Goal: Task Accomplishment & Management: Complete application form

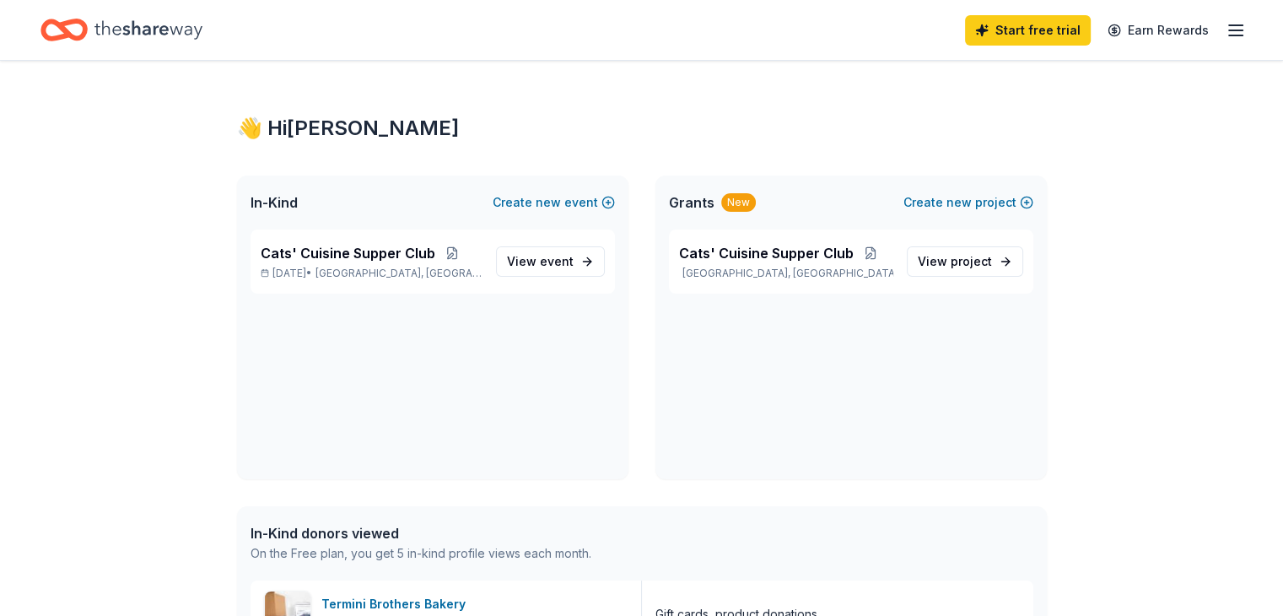
click at [162, 28] on icon "Home" at bounding box center [149, 30] width 108 height 35
click at [1229, 25] on line "button" at bounding box center [1236, 25] width 14 height 0
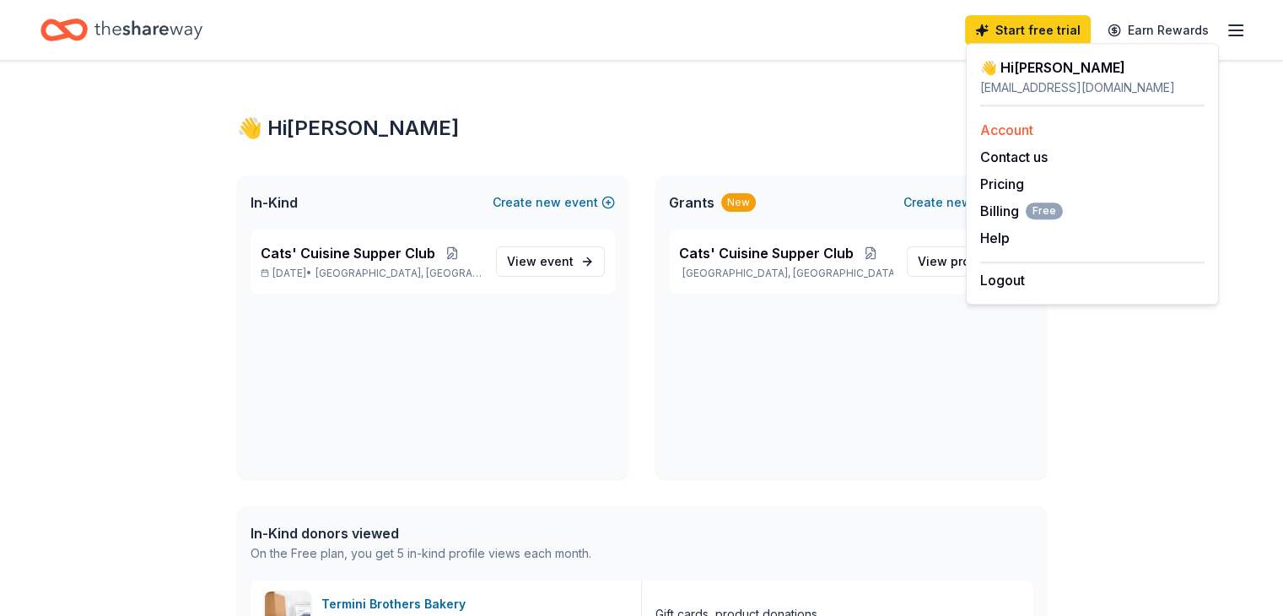
click at [996, 132] on link "Account" at bounding box center [1006, 130] width 53 height 17
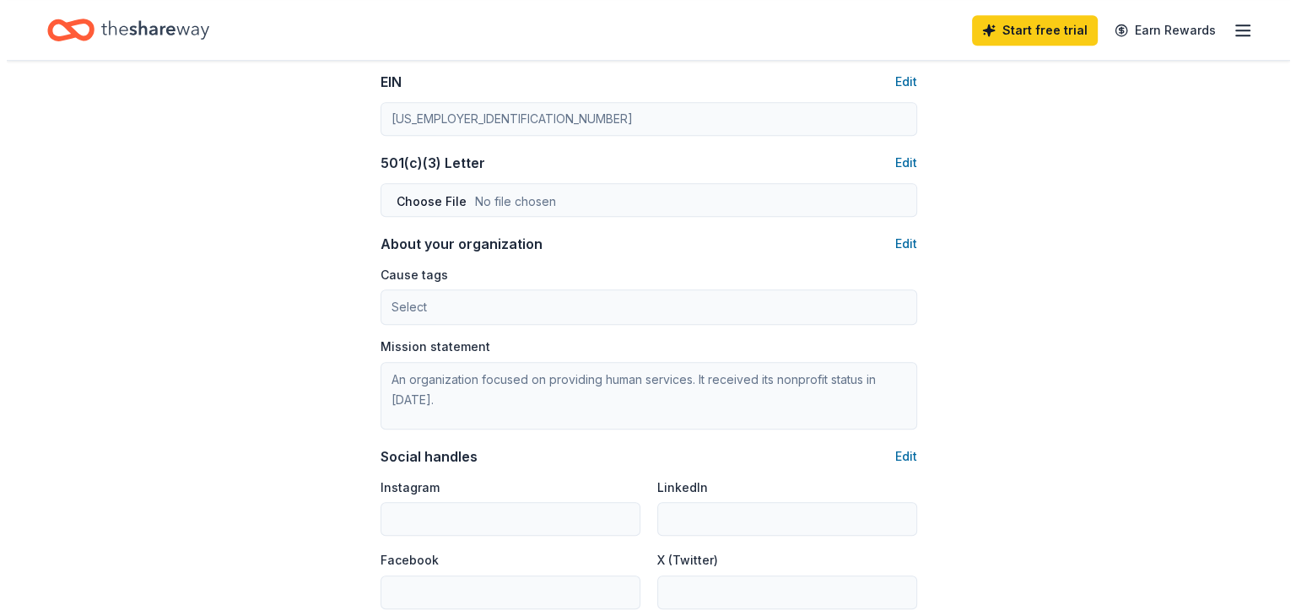
scroll to position [820, 0]
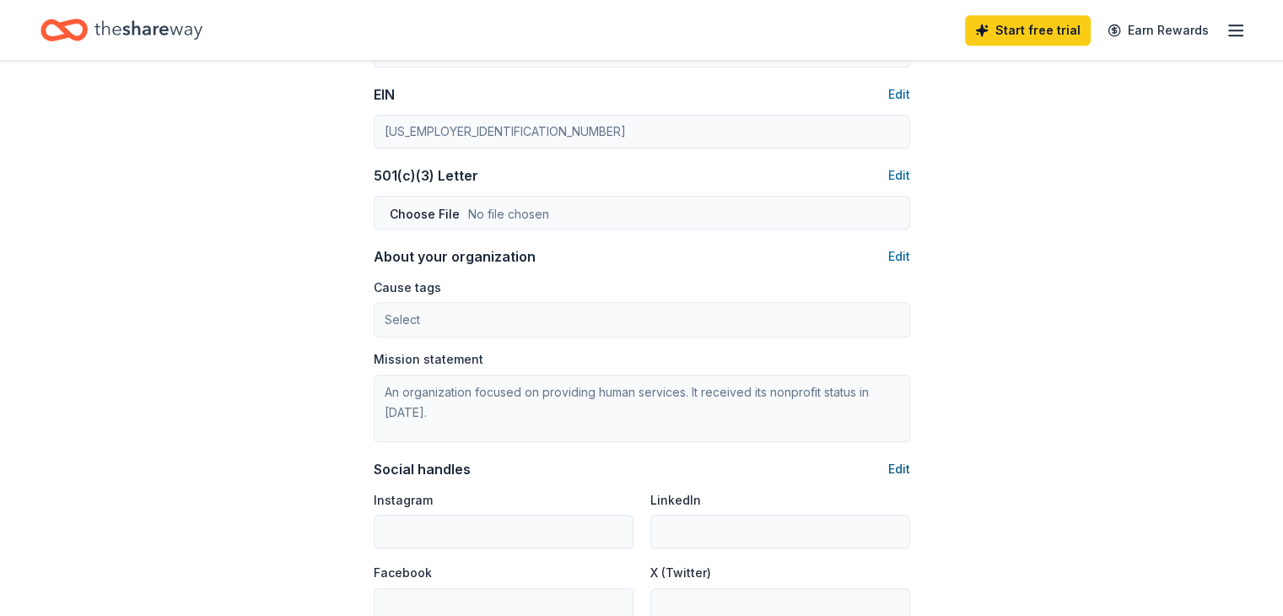
click at [897, 467] on button "Edit" at bounding box center [899, 469] width 22 height 20
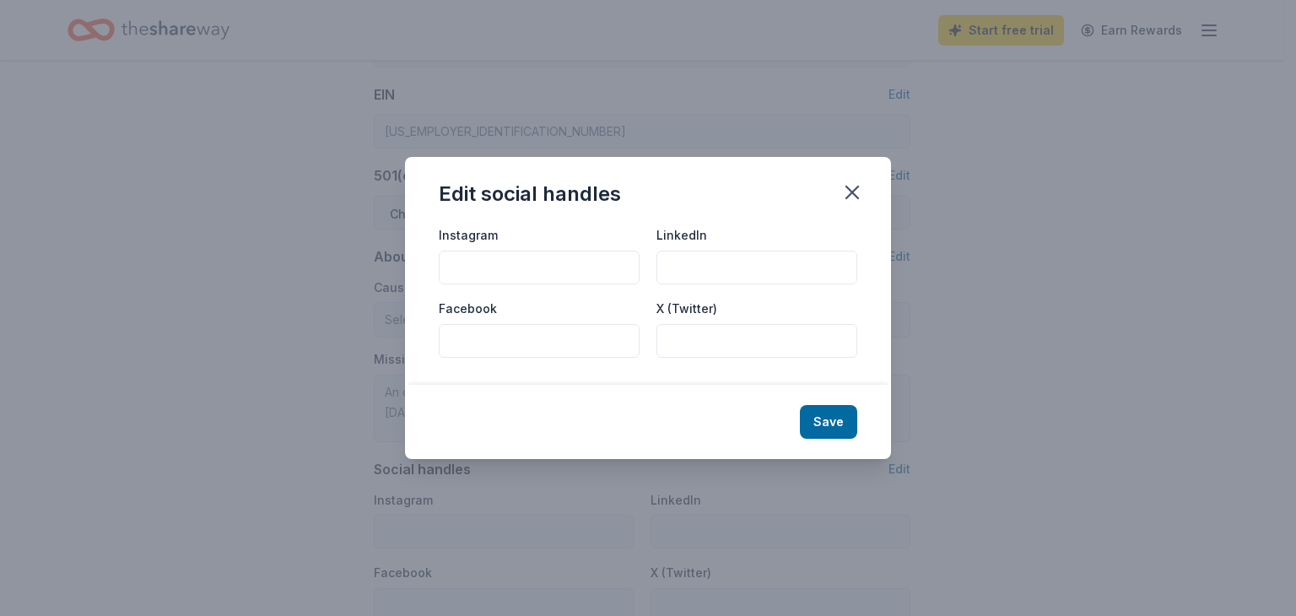
click at [476, 345] on input "Facebook" at bounding box center [539, 341] width 201 height 34
type input "The Legacy Center at The [GEOGRAPHIC_DATA]"
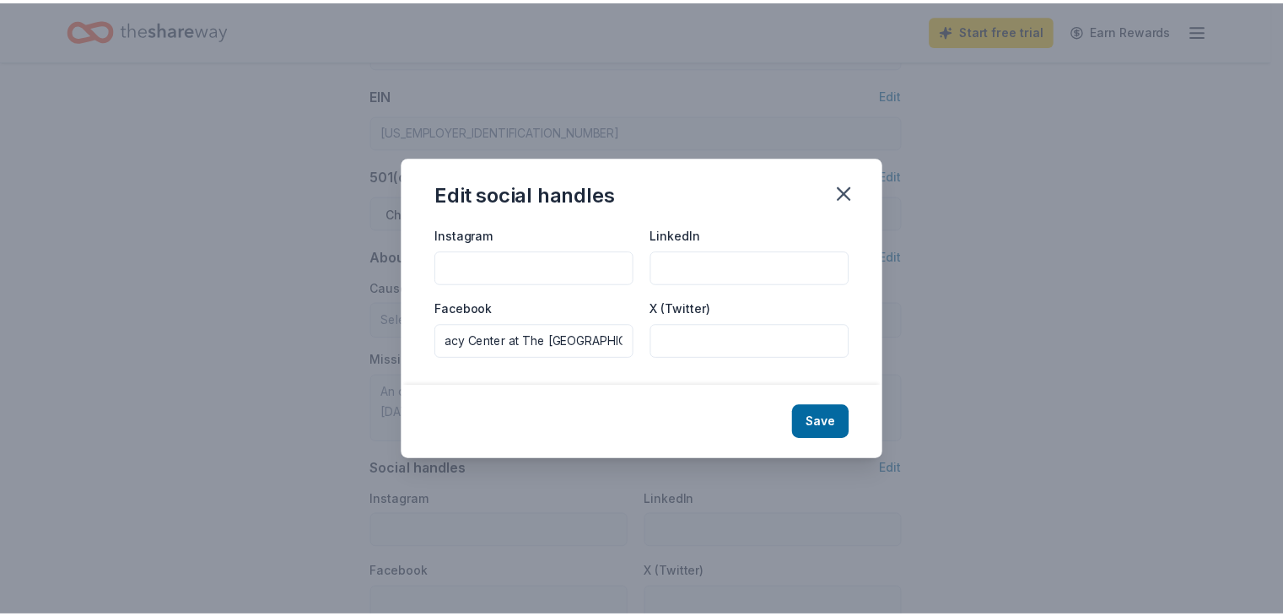
scroll to position [0, 0]
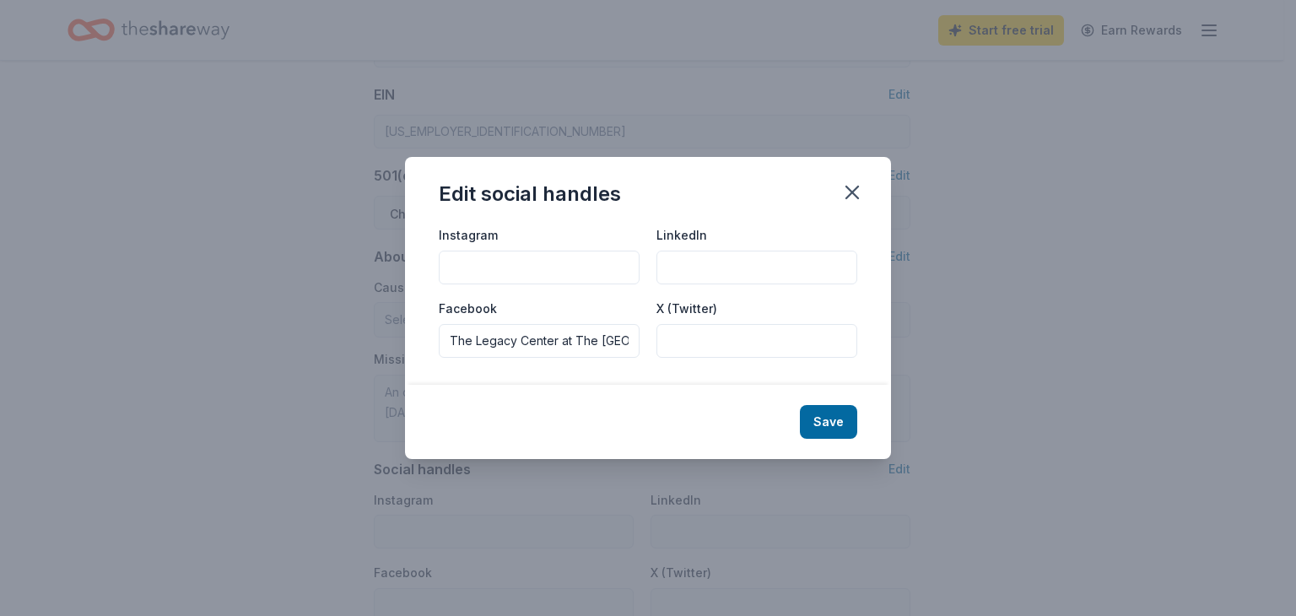
click at [467, 265] on input "Instagram" at bounding box center [539, 268] width 201 height 34
type input "thewildcatshack"
click at [846, 419] on button "Save" at bounding box center [828, 422] width 57 height 34
type input "thewildcatshack"
type input "The Legacy Center at The [GEOGRAPHIC_DATA]"
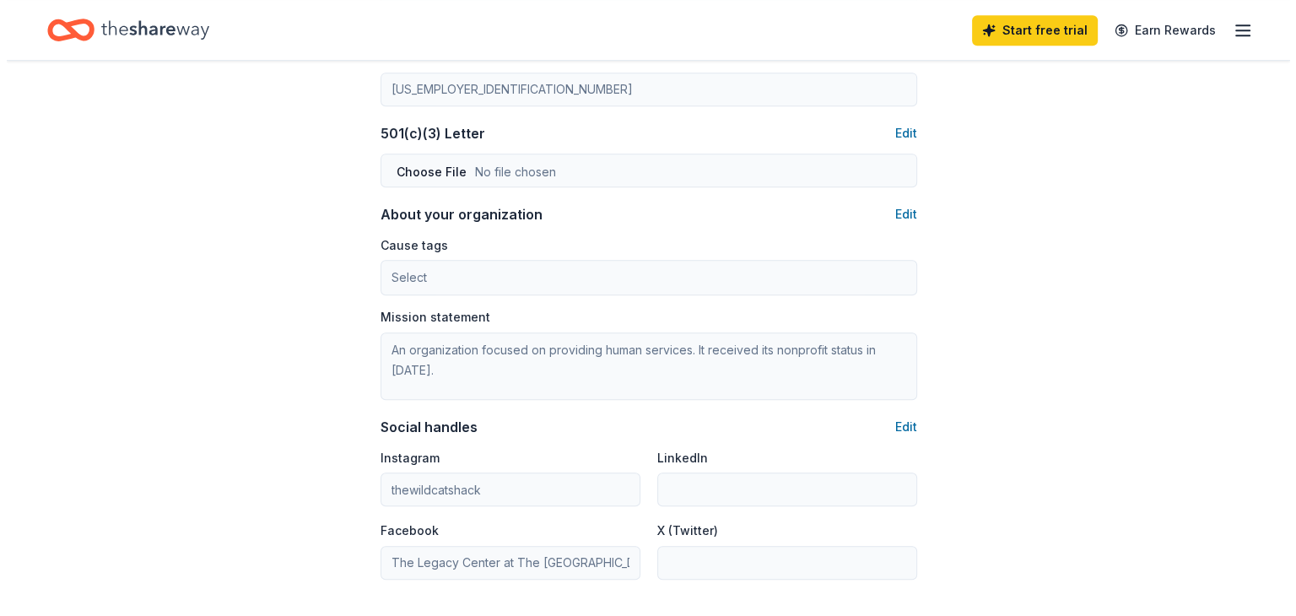
scroll to position [820, 0]
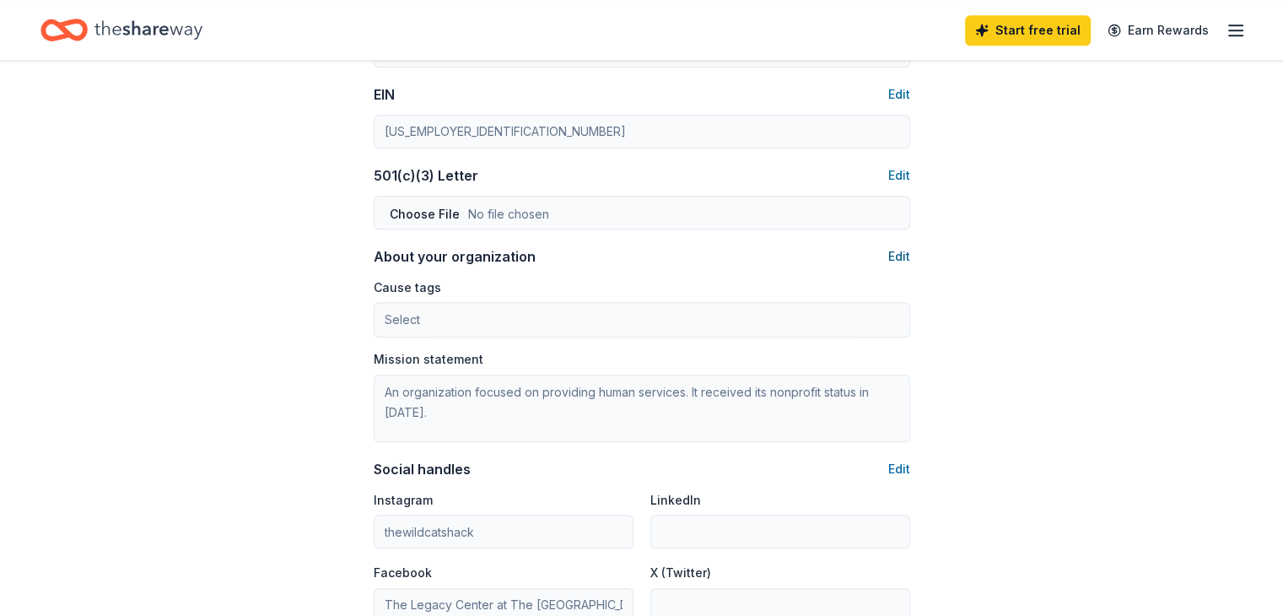
click at [905, 253] on button "Edit" at bounding box center [899, 256] width 22 height 20
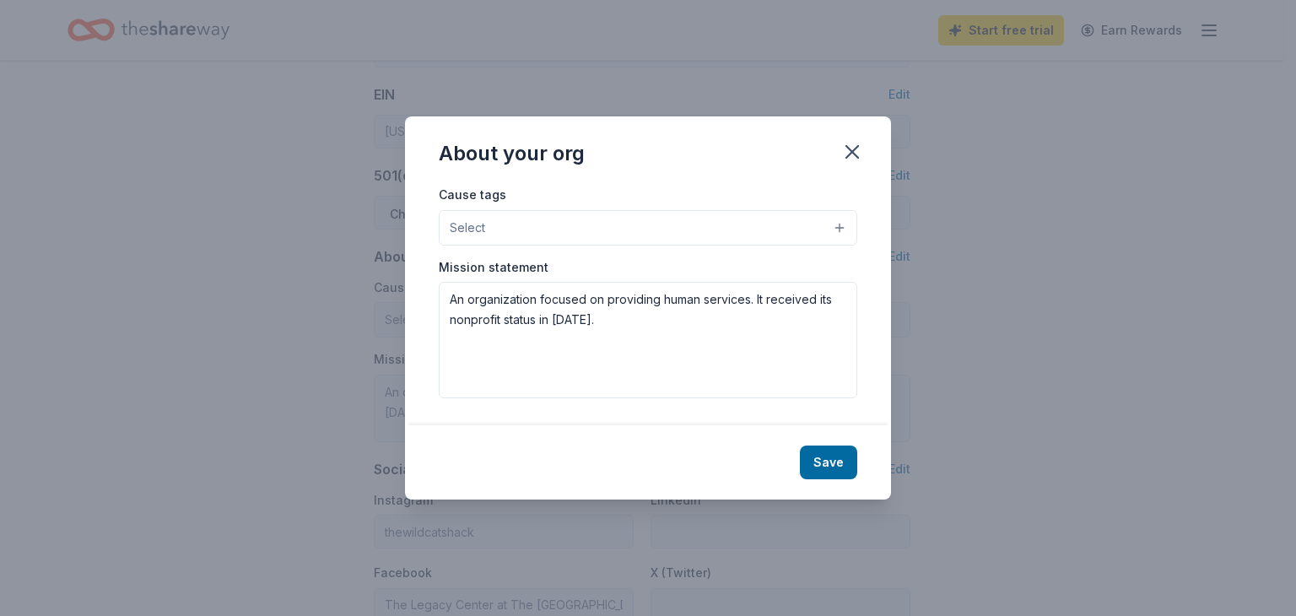
click at [844, 225] on button "Select" at bounding box center [648, 227] width 419 height 35
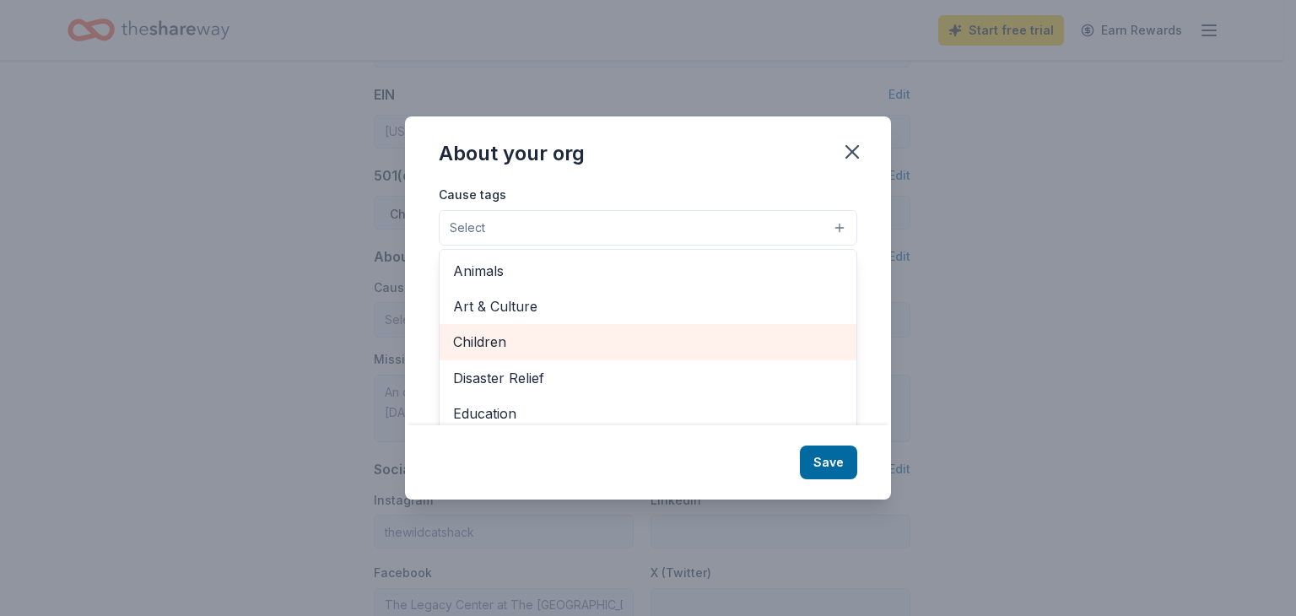
click at [489, 337] on span "Children" at bounding box center [648, 342] width 390 height 22
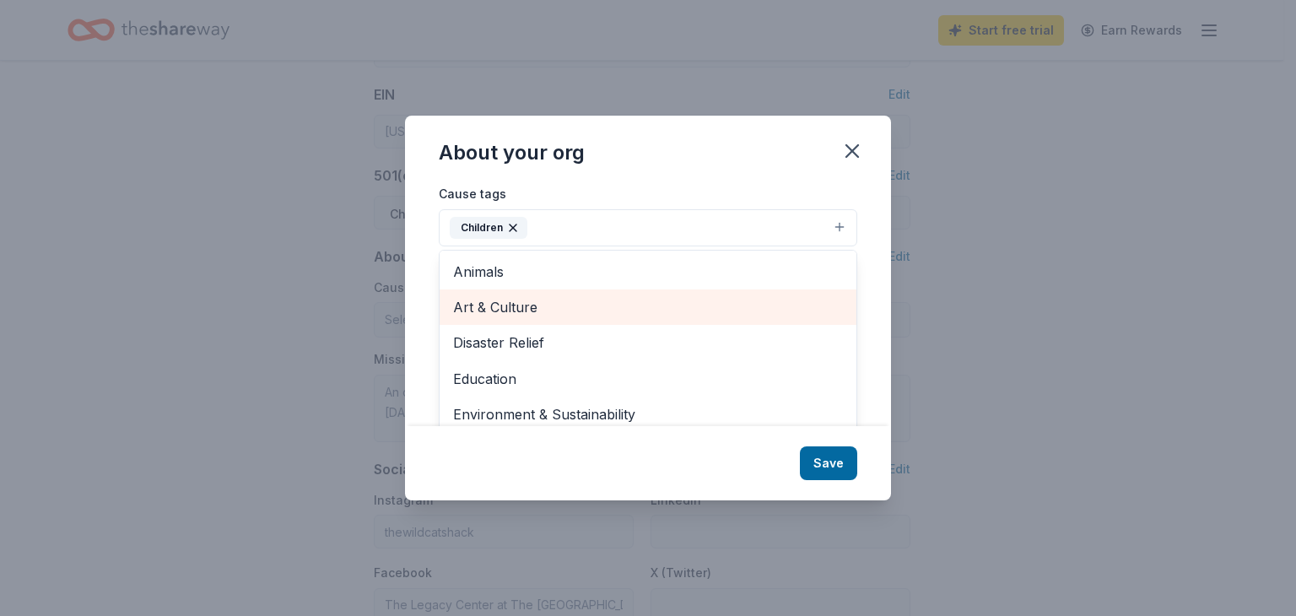
scroll to position [84, 0]
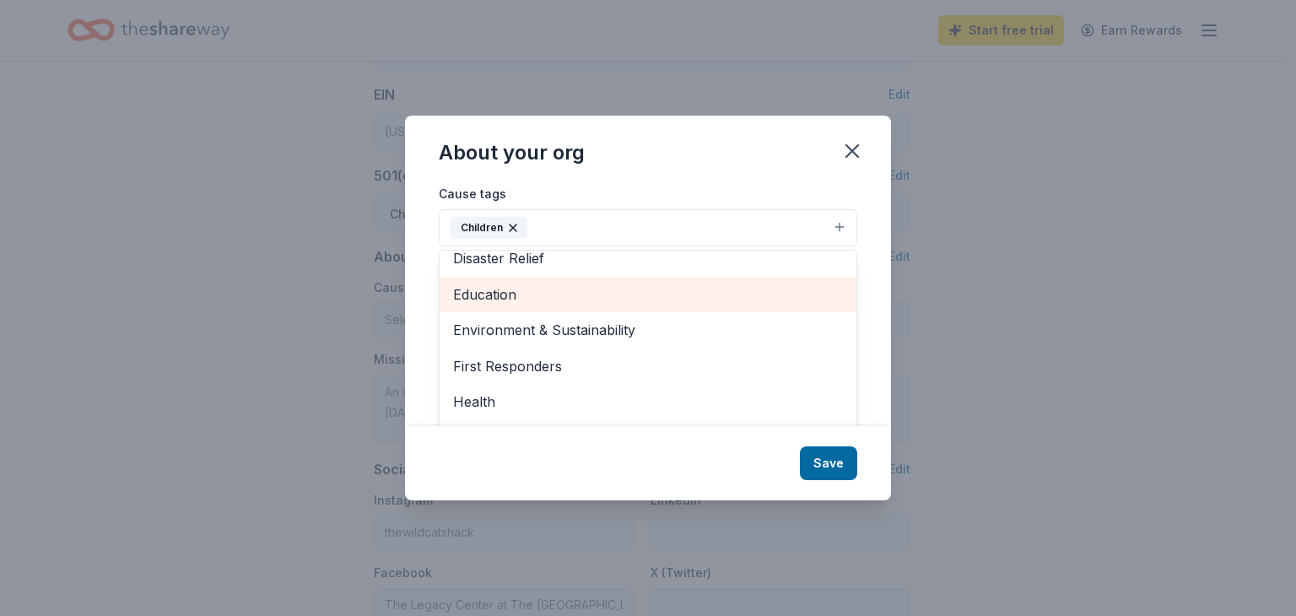
click at [462, 294] on span "Education" at bounding box center [648, 295] width 390 height 22
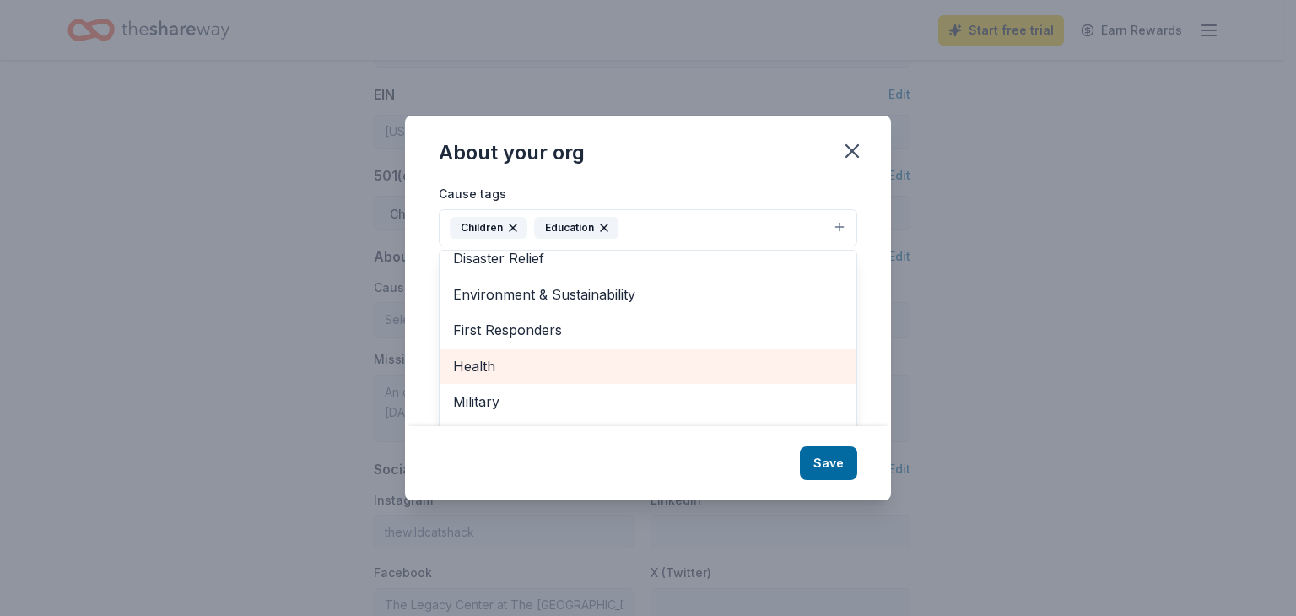
click at [469, 365] on span "Health" at bounding box center [648, 366] width 390 height 22
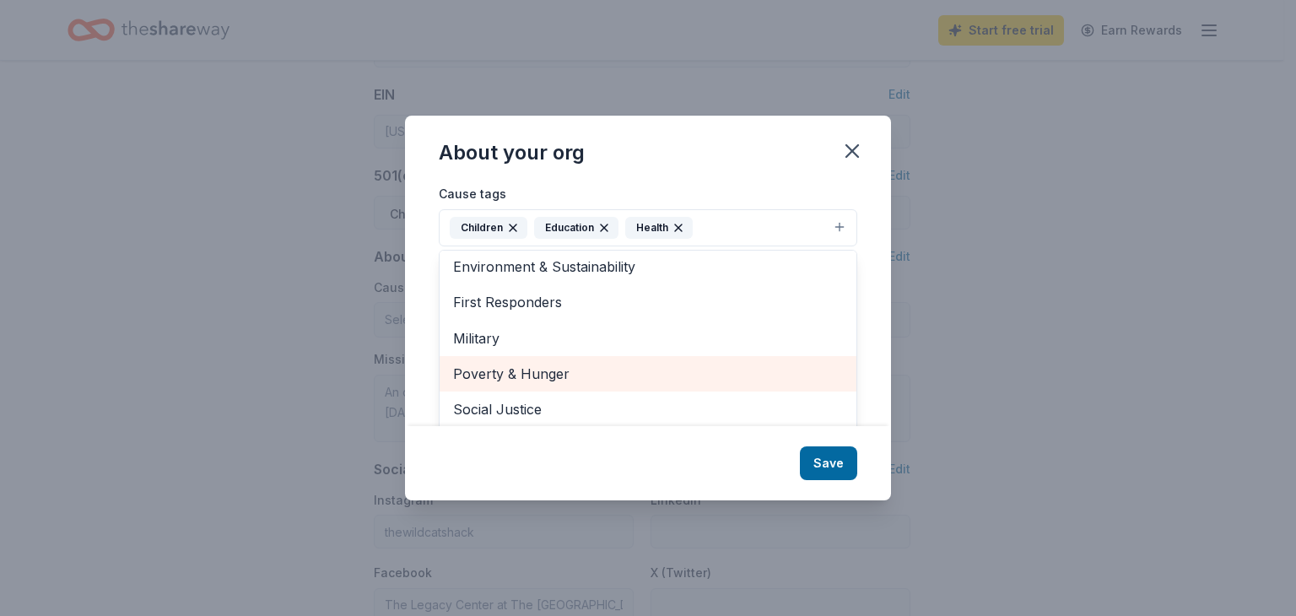
scroll to position [127, 0]
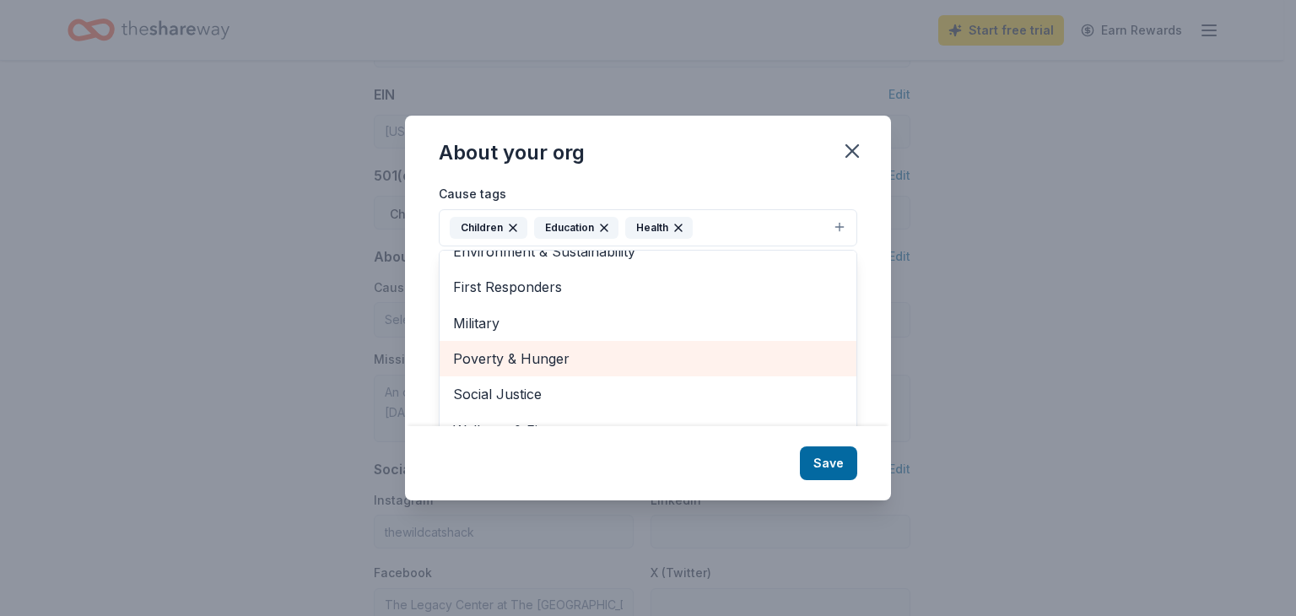
click at [532, 353] on span "Poverty & Hunger" at bounding box center [648, 359] width 390 height 22
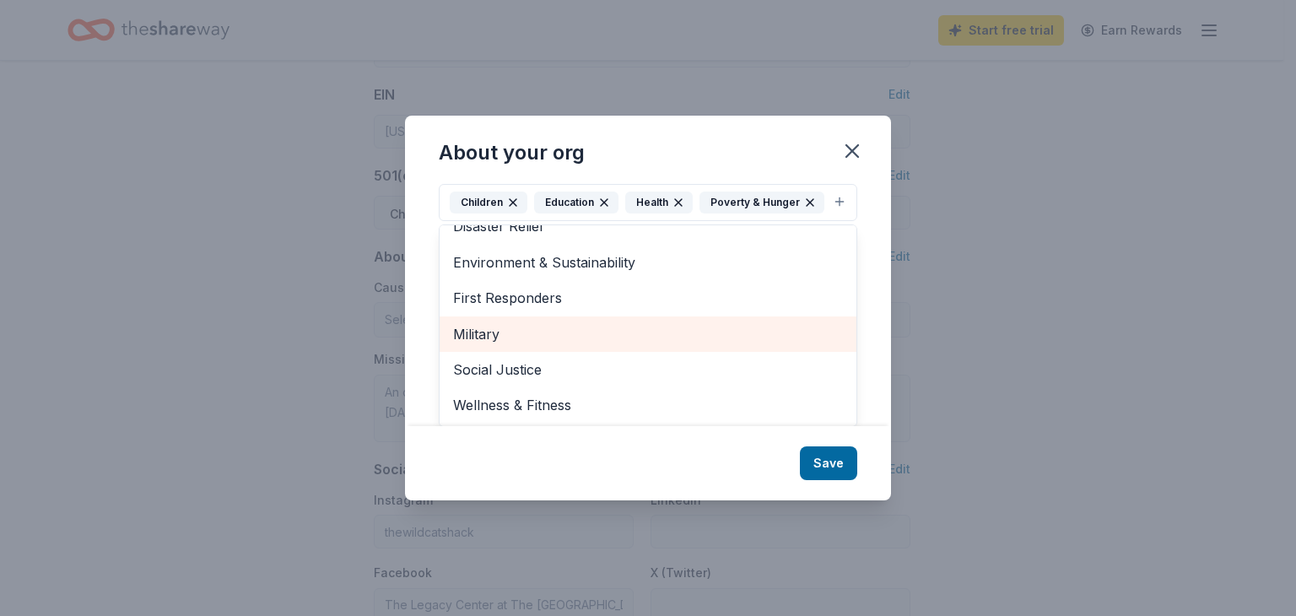
scroll to position [0, 0]
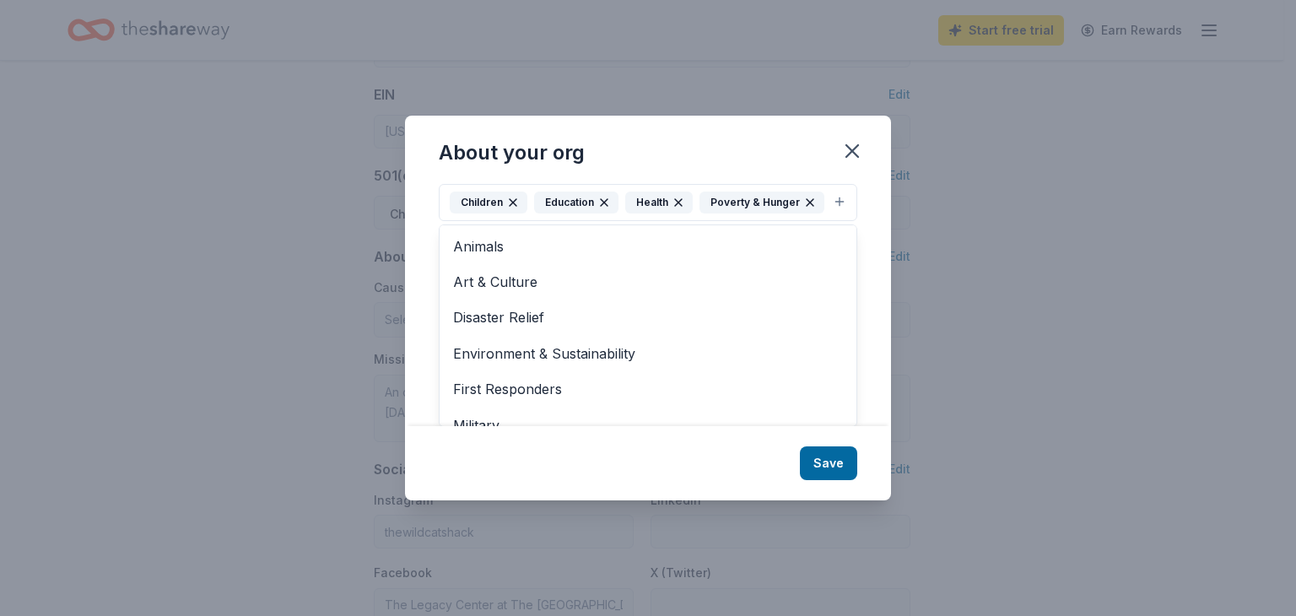
click at [829, 477] on div "About your org Cause tags Children Education Health Poverty & Hunger Animals Ar…" at bounding box center [648, 308] width 486 height 385
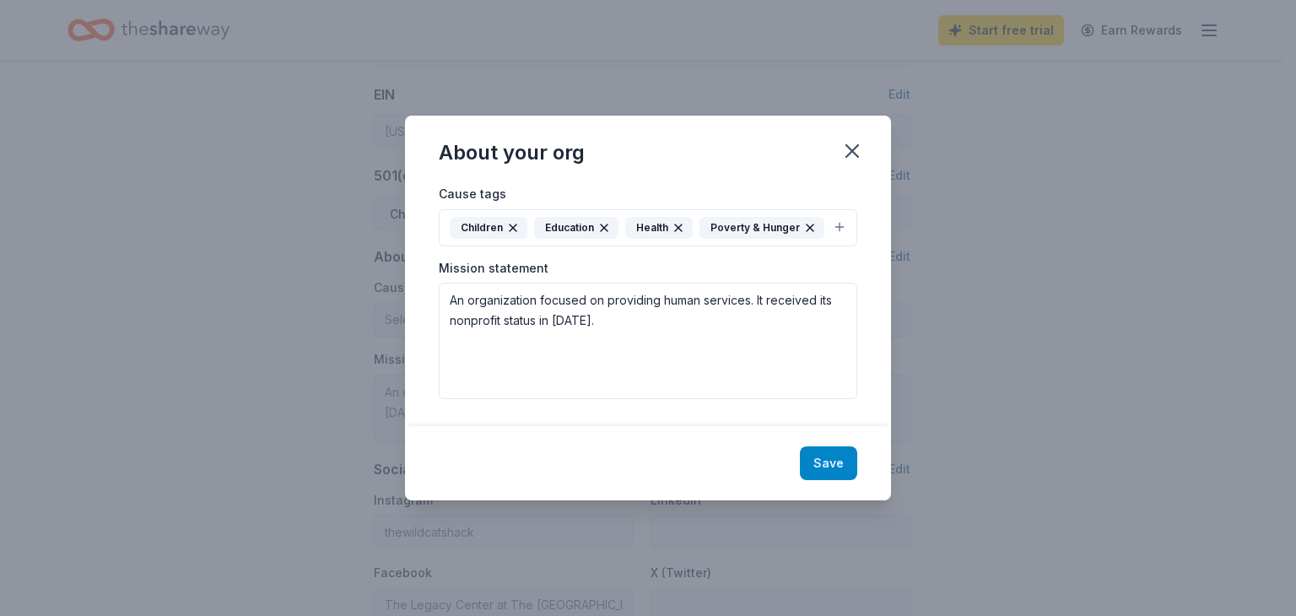
click at [828, 466] on button "Save" at bounding box center [828, 463] width 57 height 34
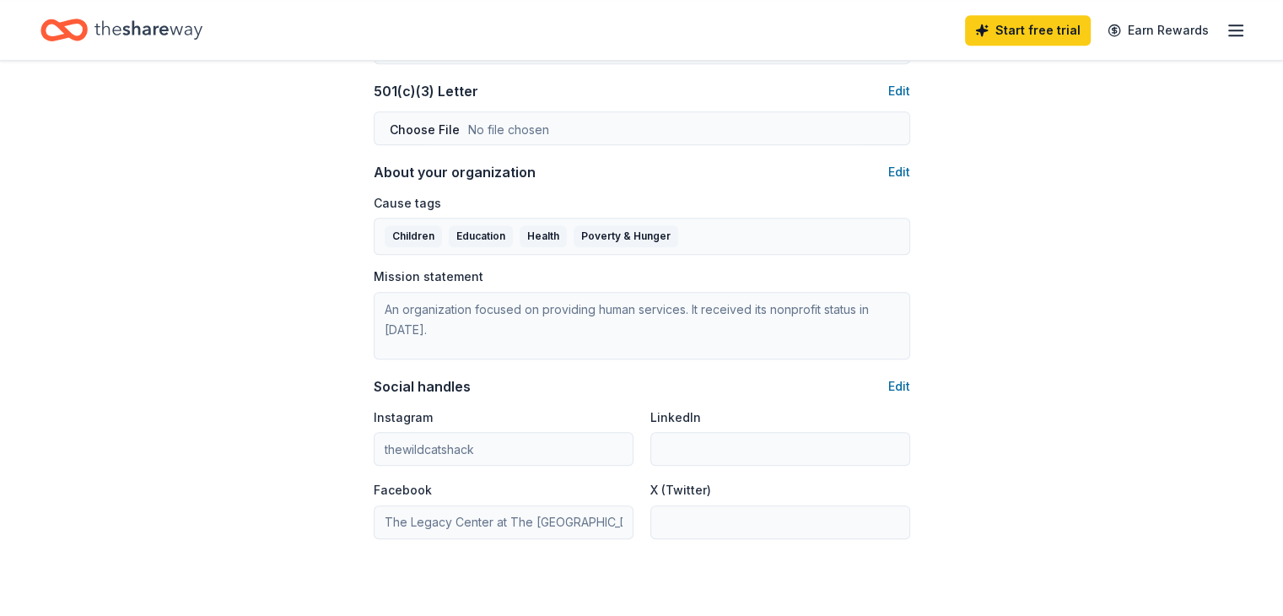
scroll to position [736, 0]
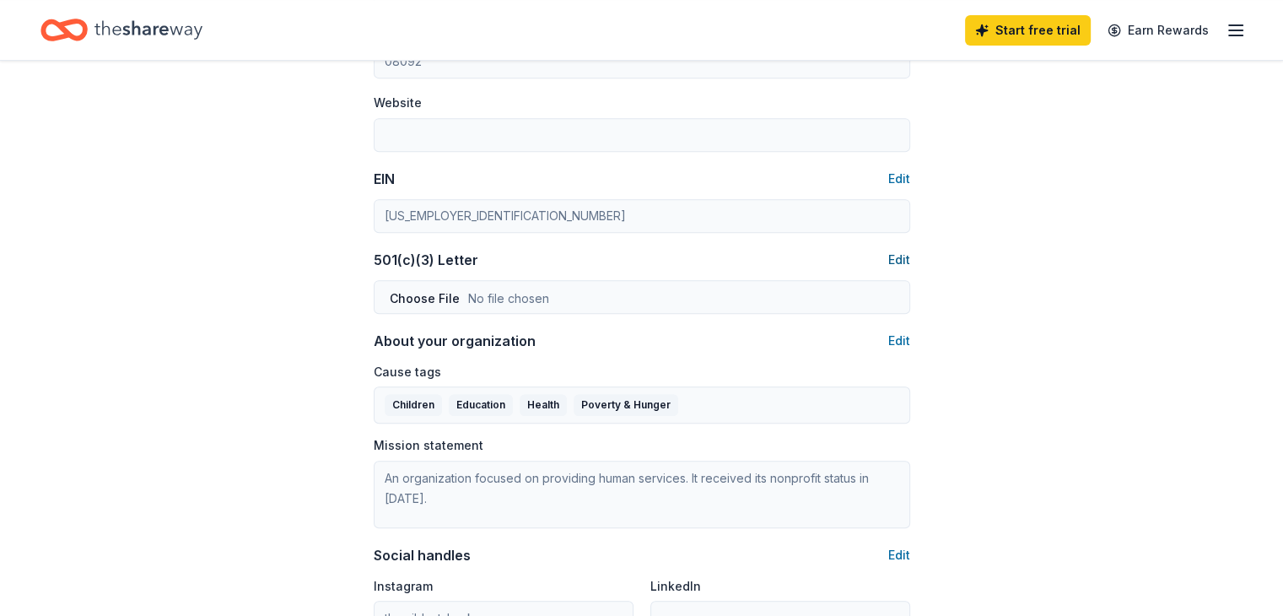
click at [899, 258] on button "Edit" at bounding box center [899, 260] width 22 height 20
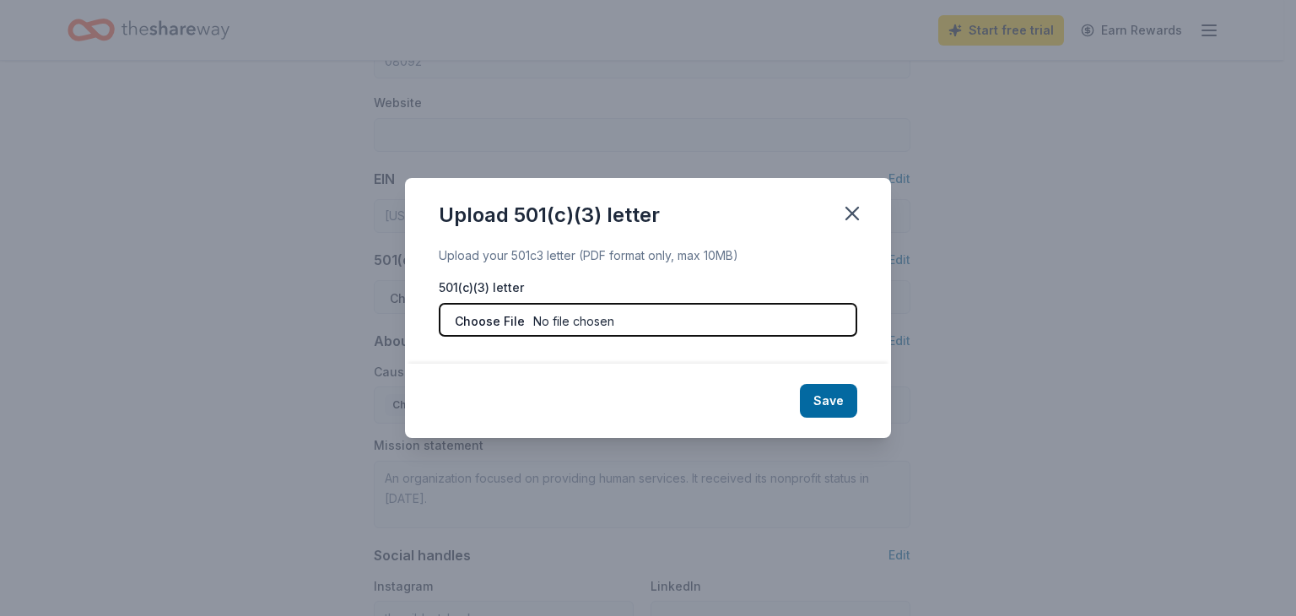
click at [478, 321] on input "file" at bounding box center [648, 320] width 419 height 34
type input "C:\fakepath\tax exempt wildcat shack.pdf"
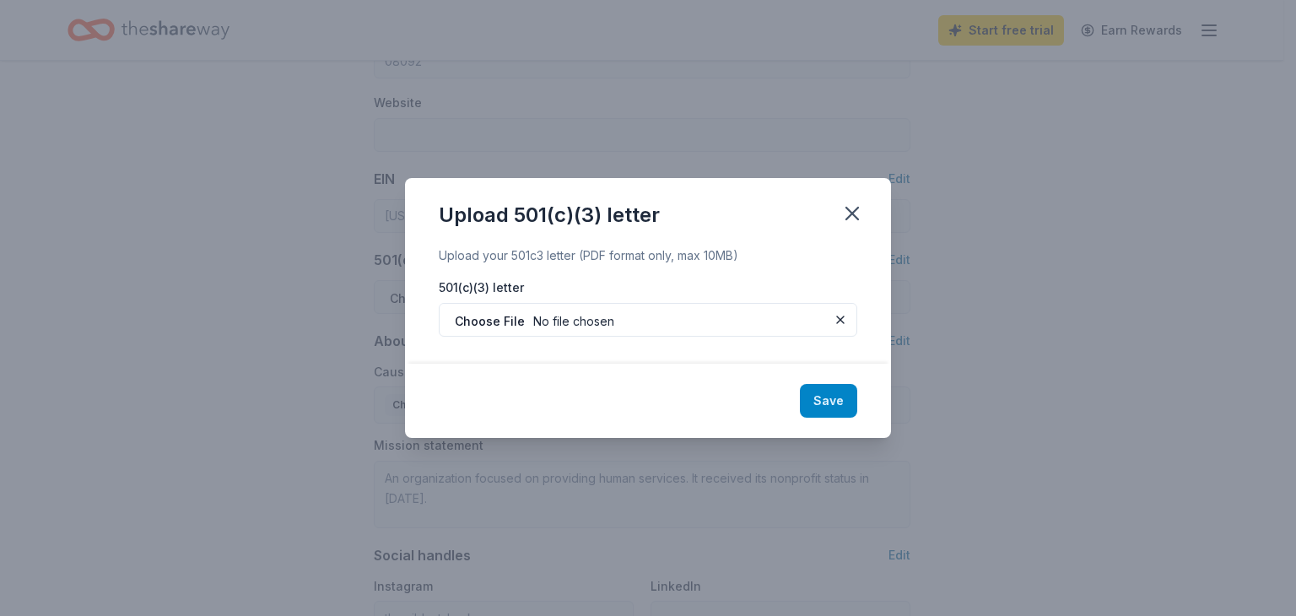
click at [829, 396] on button "Save" at bounding box center [828, 401] width 57 height 34
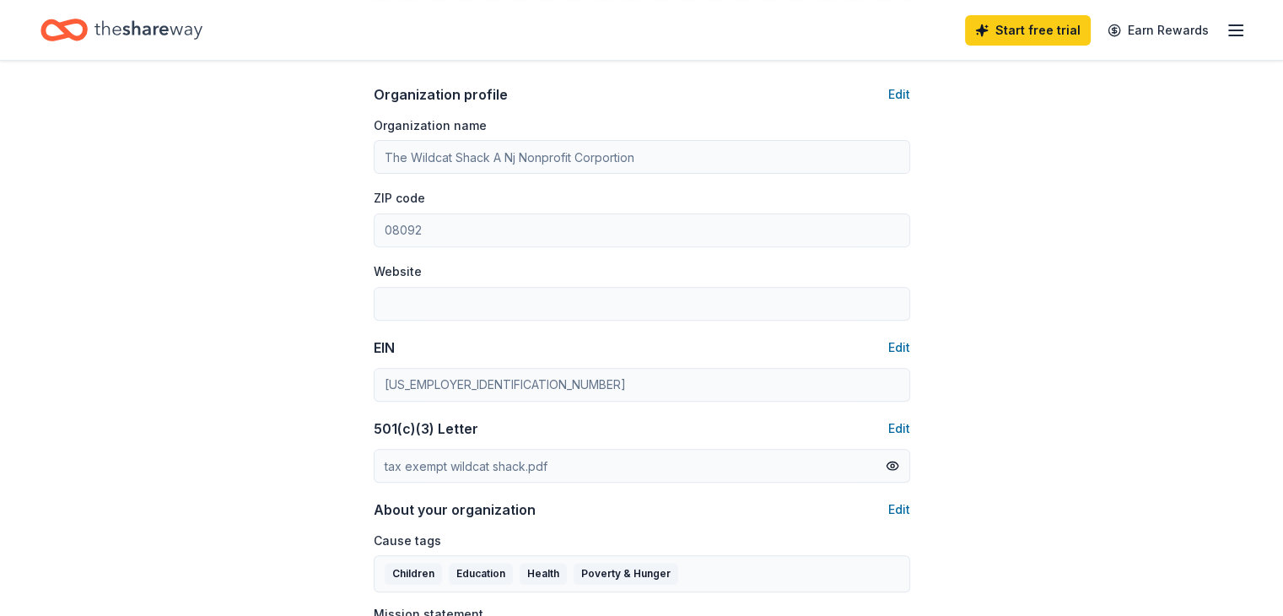
scroll to position [483, 0]
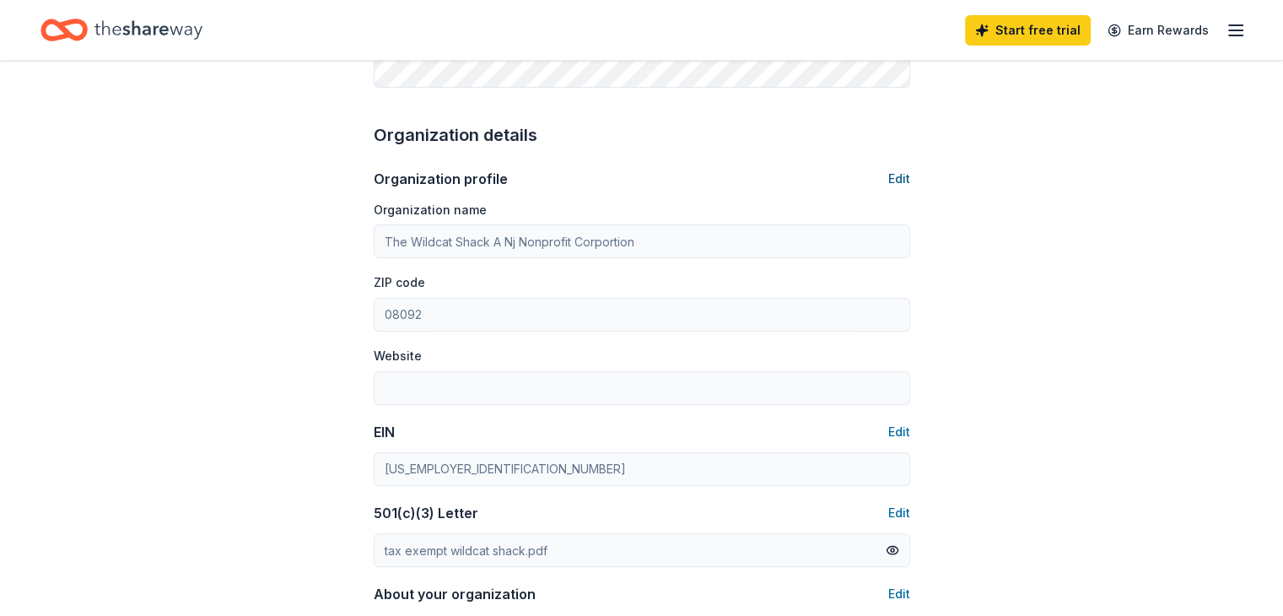
click at [897, 176] on button "Edit" at bounding box center [899, 179] width 22 height 20
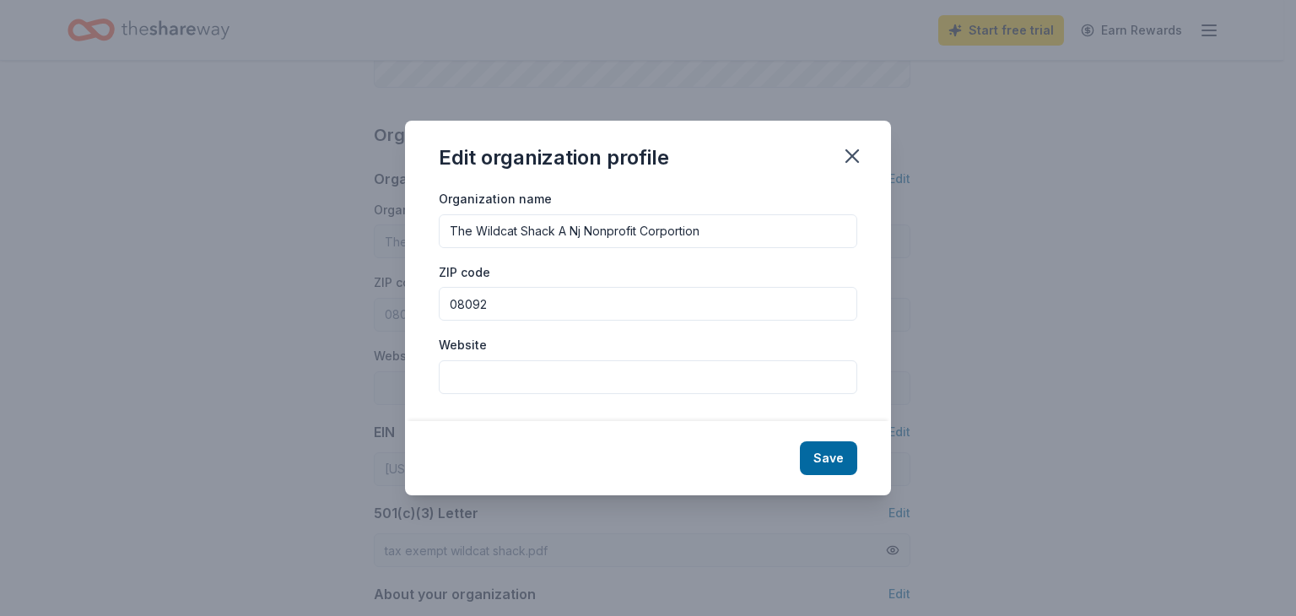
click at [496, 378] on input "Website" at bounding box center [648, 377] width 419 height 34
type input "[DOMAIN_NAME]"
click at [827, 458] on button "Save" at bounding box center [828, 458] width 57 height 34
type input "[DOMAIN_NAME]"
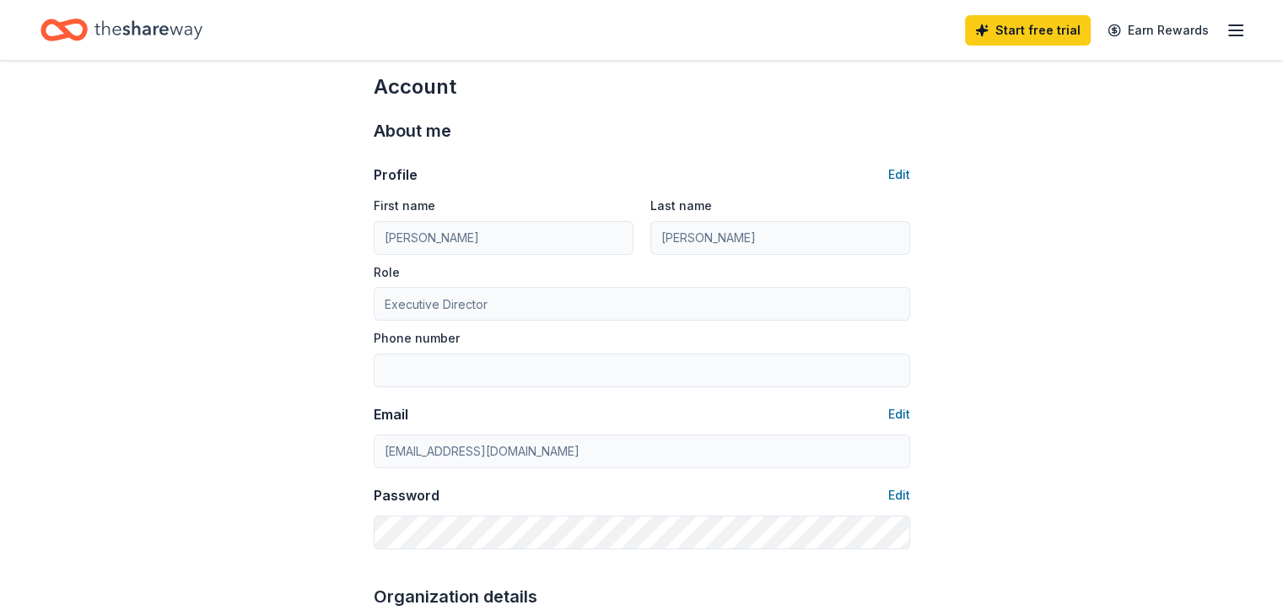
scroll to position [0, 0]
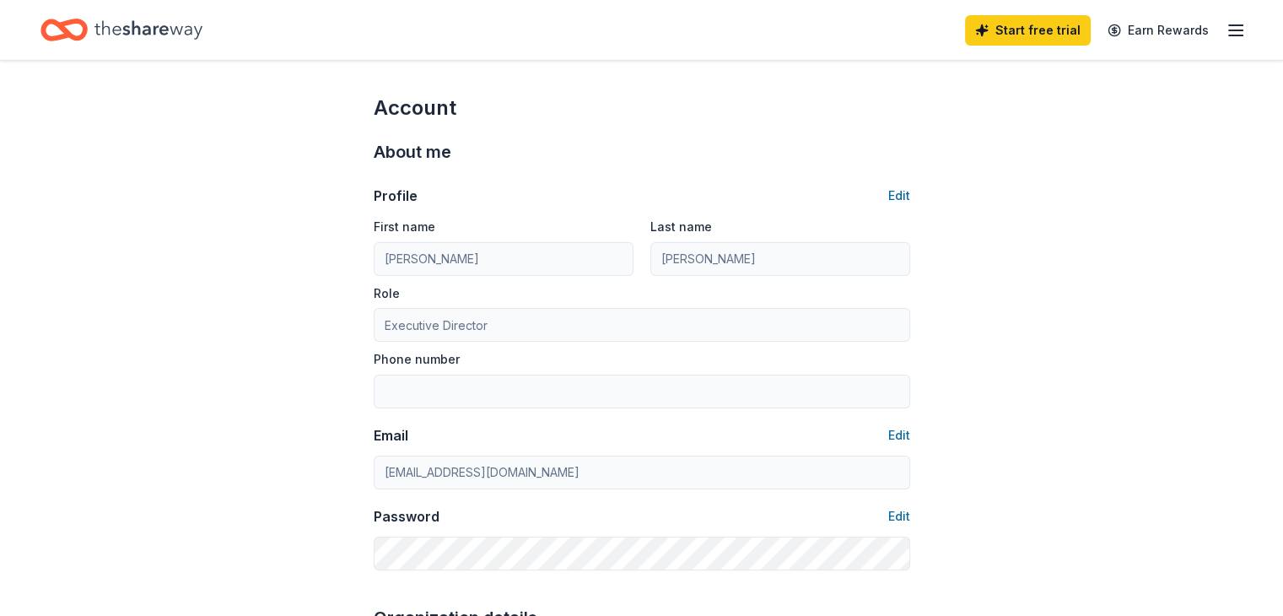
click at [1229, 30] on line "button" at bounding box center [1236, 30] width 14 height 0
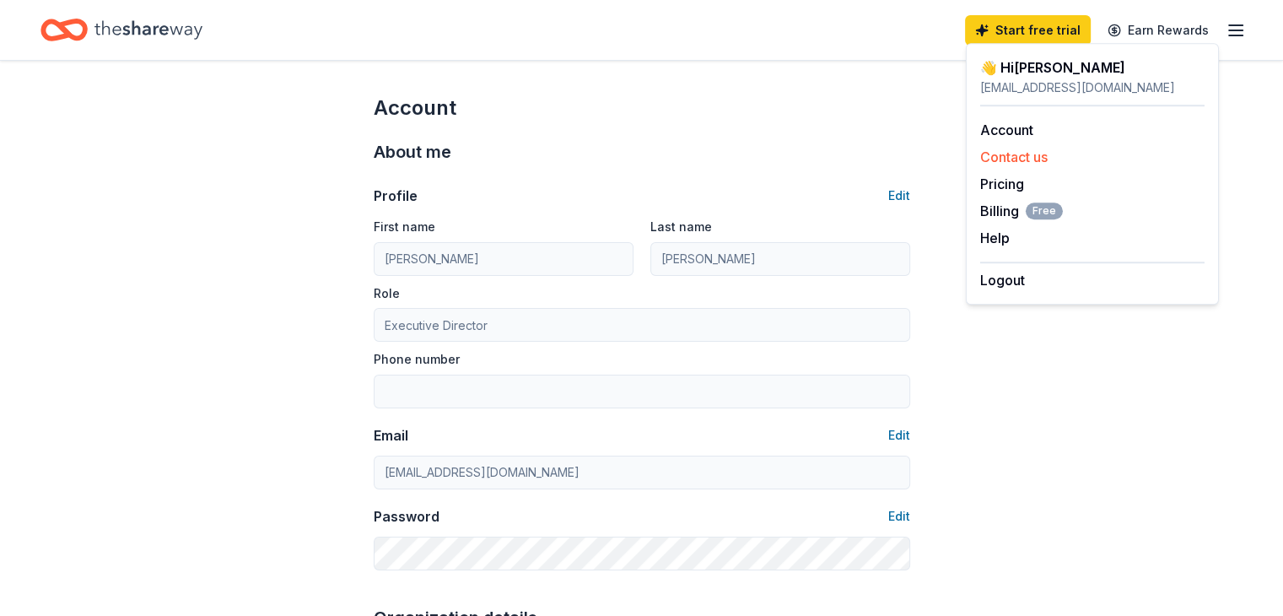
click at [1013, 159] on button "Contact us" at bounding box center [1014, 157] width 68 height 20
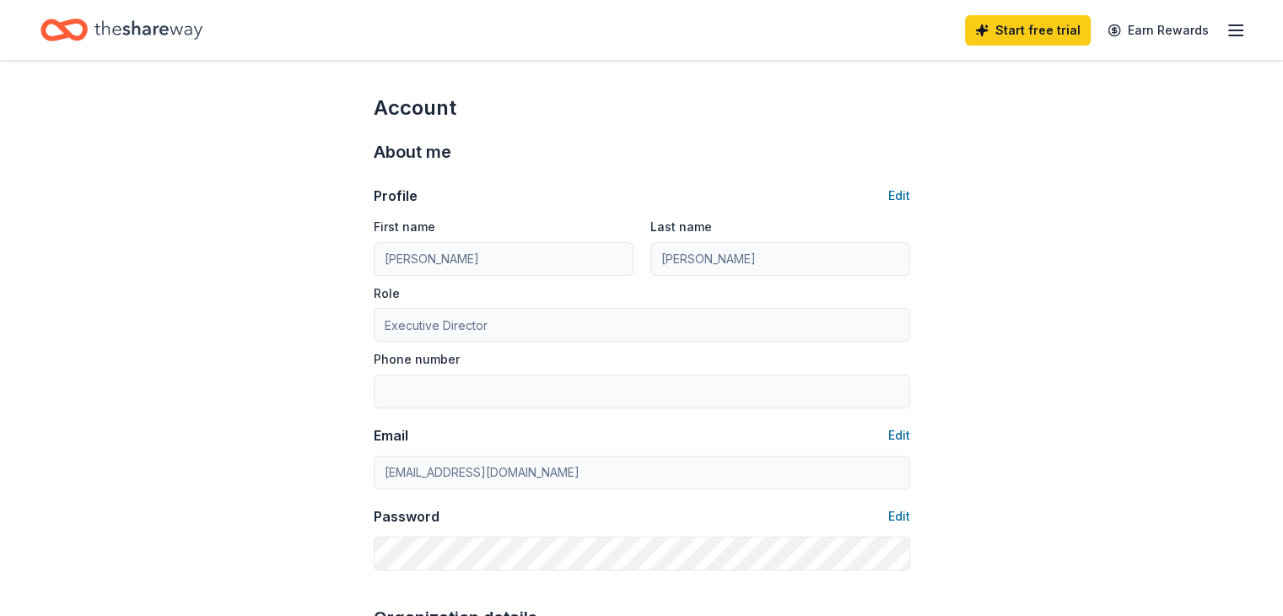
click at [177, 28] on icon "Home" at bounding box center [149, 29] width 108 height 19
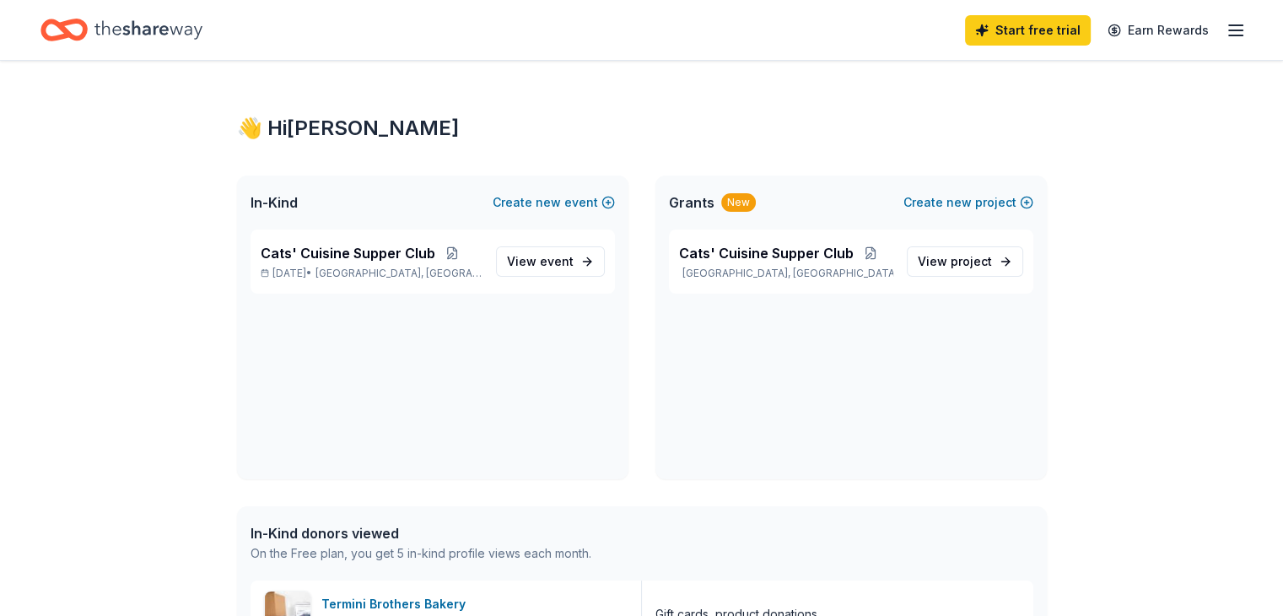
click at [1226, 28] on icon "button" at bounding box center [1236, 30] width 20 height 20
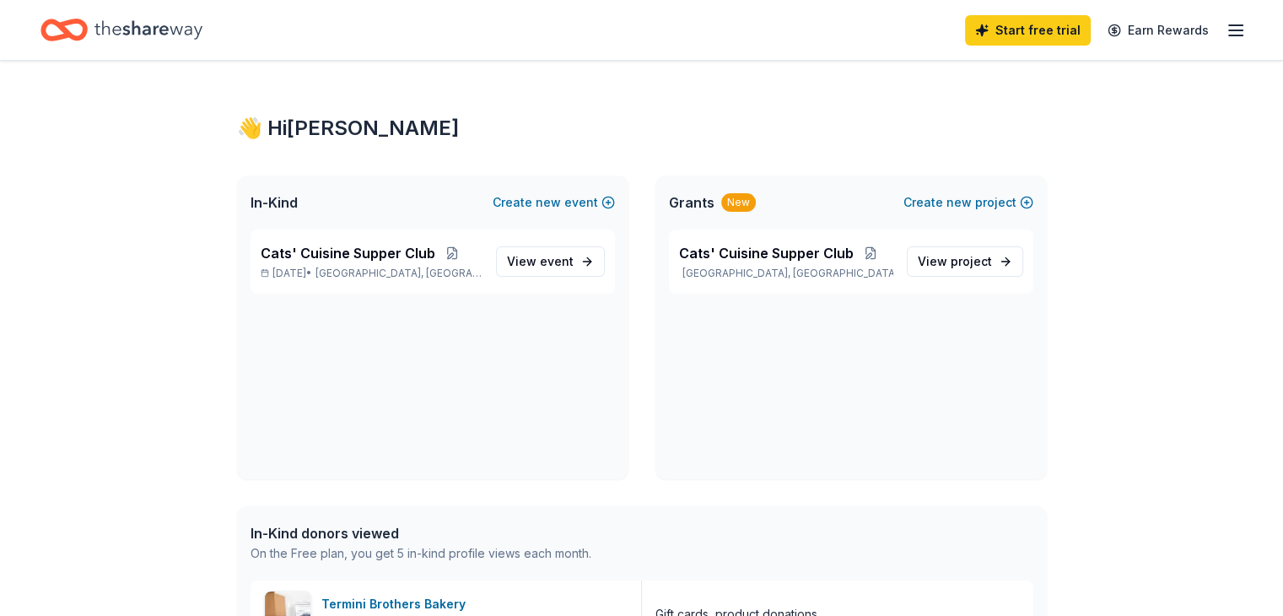
click at [160, 31] on icon "Home" at bounding box center [149, 29] width 108 height 19
click at [159, 29] on icon "Home" at bounding box center [149, 29] width 108 height 19
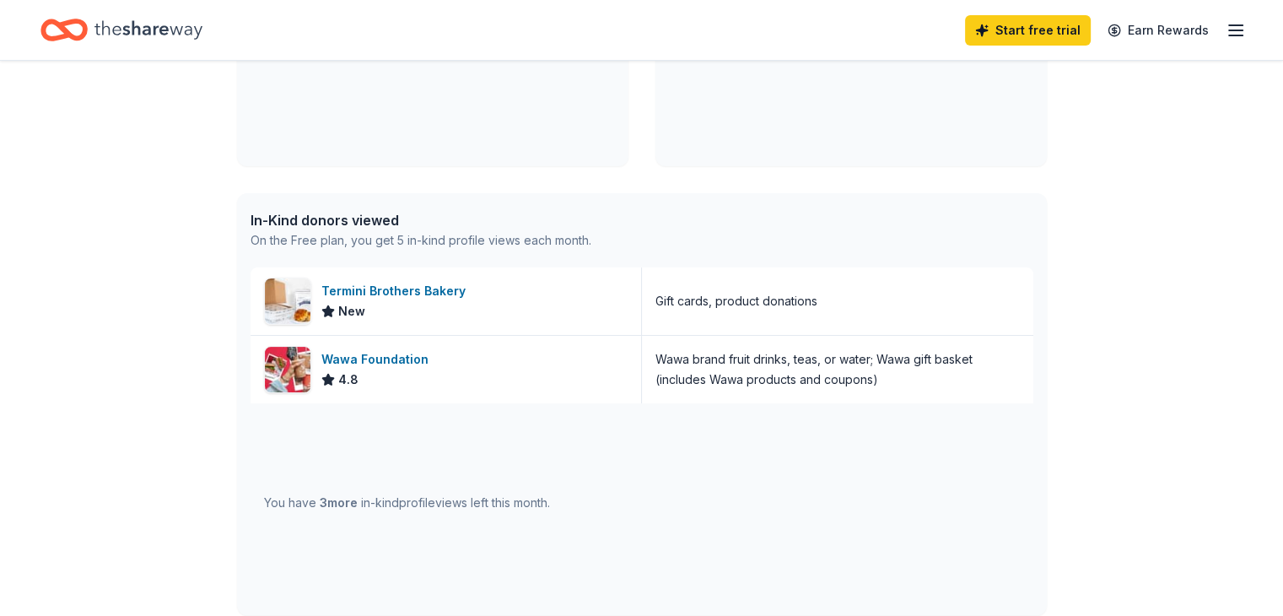
scroll to position [338, 0]
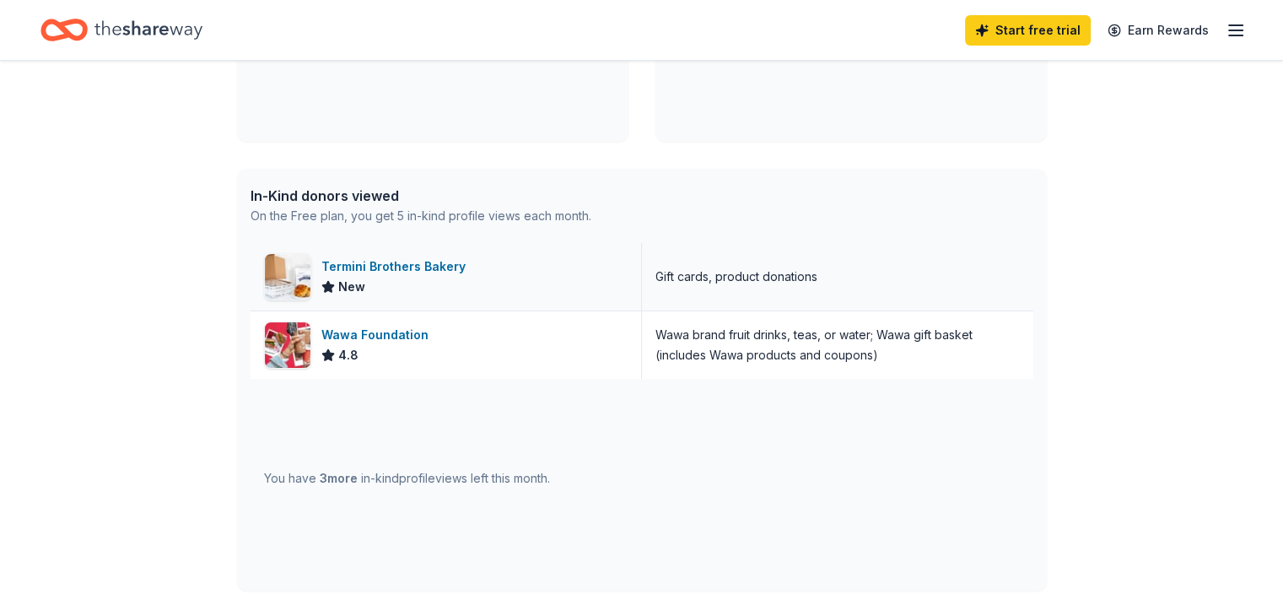
click at [409, 267] on div "Termini Brothers Bakery" at bounding box center [396, 267] width 151 height 20
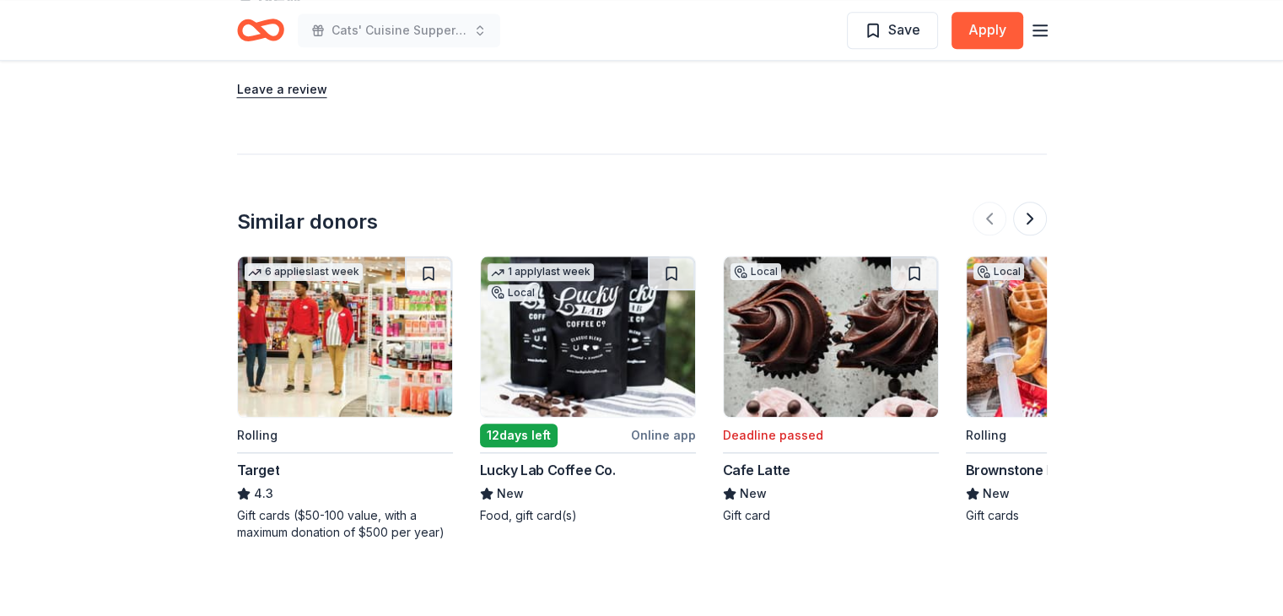
scroll to position [1772, 0]
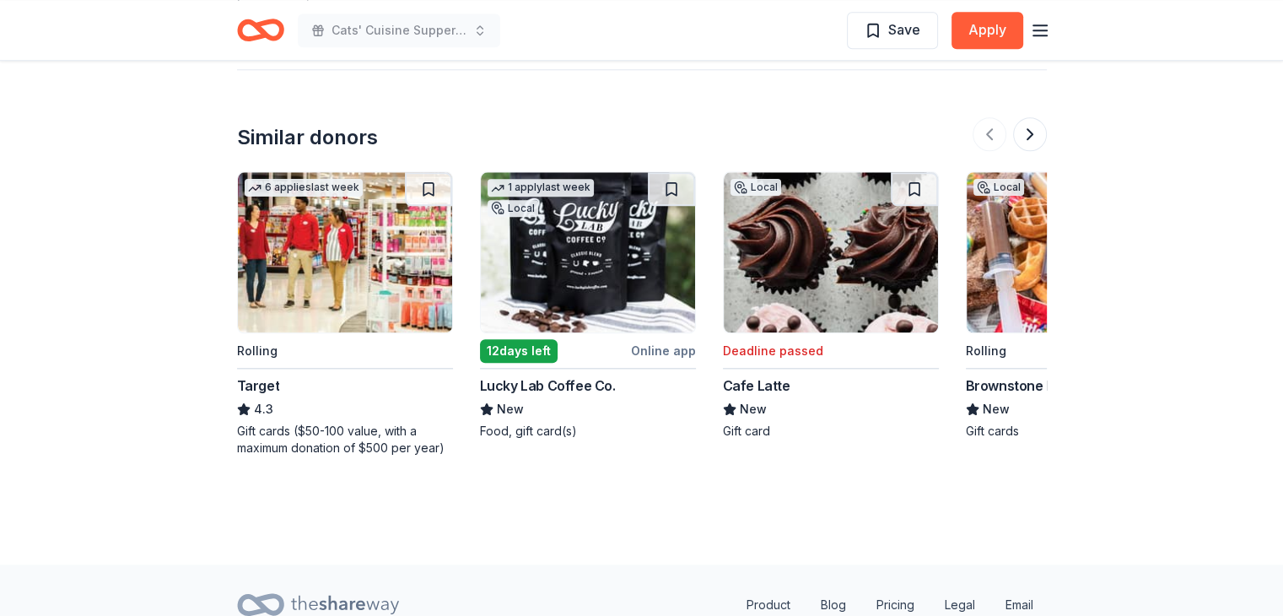
click at [547, 383] on div "Lucky Lab Coffee Co." at bounding box center [548, 385] width 136 height 20
click at [1027, 132] on button at bounding box center [1030, 134] width 34 height 34
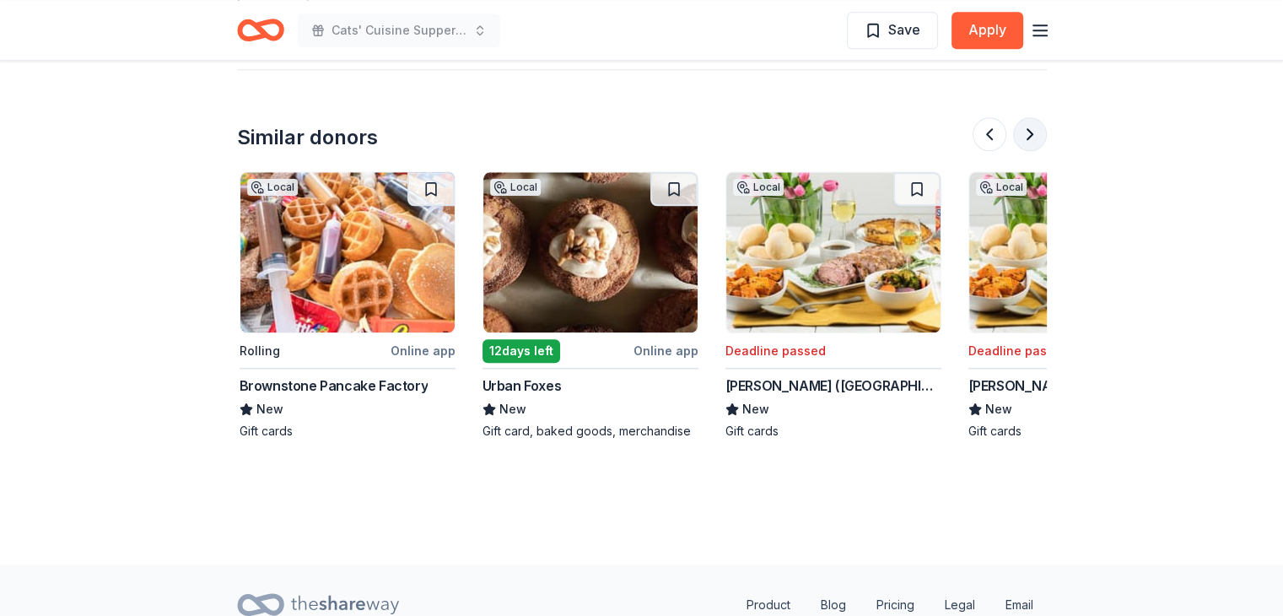
scroll to position [0, 729]
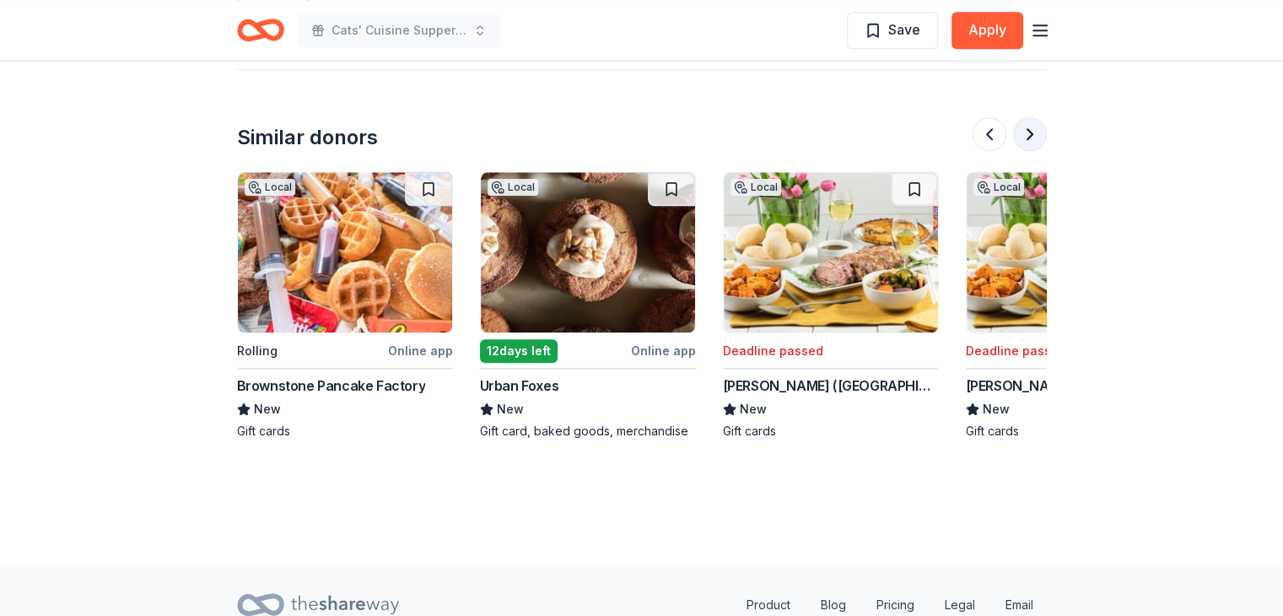
click at [1027, 129] on button at bounding box center [1030, 134] width 34 height 34
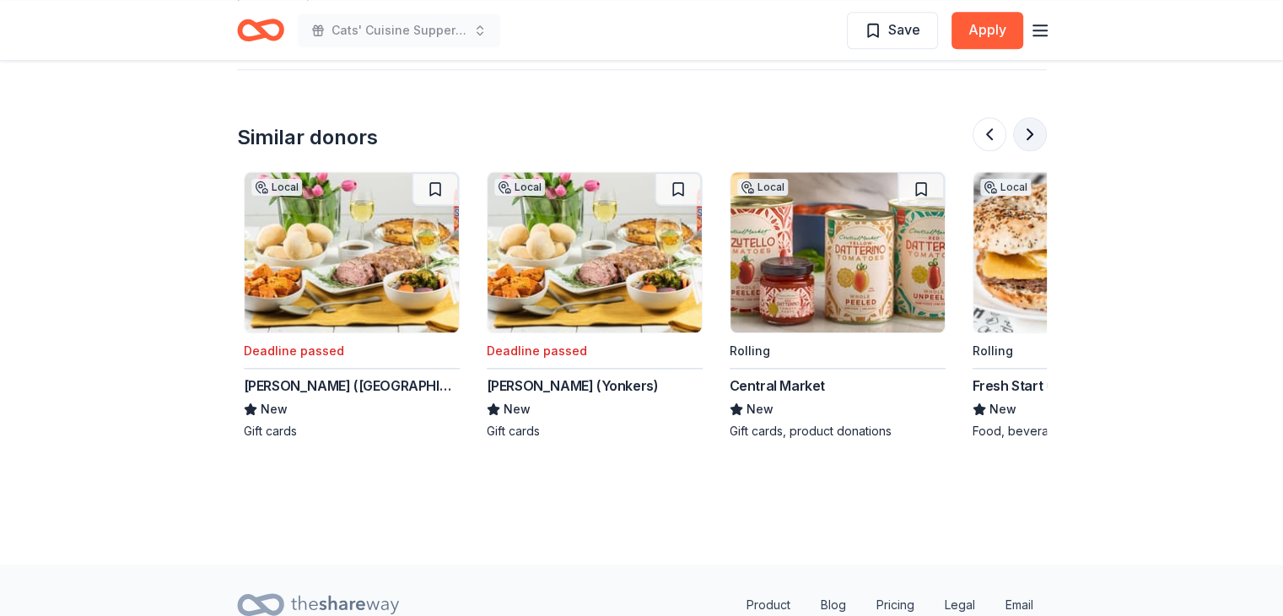
scroll to position [0, 1458]
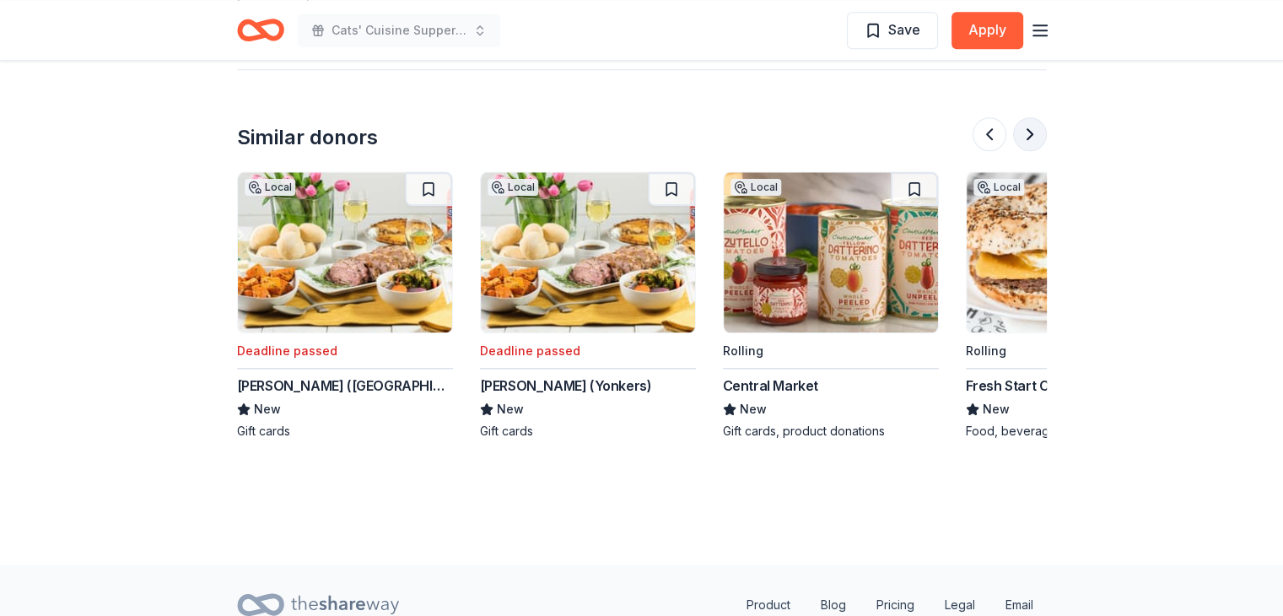
click at [1034, 129] on button at bounding box center [1030, 134] width 34 height 34
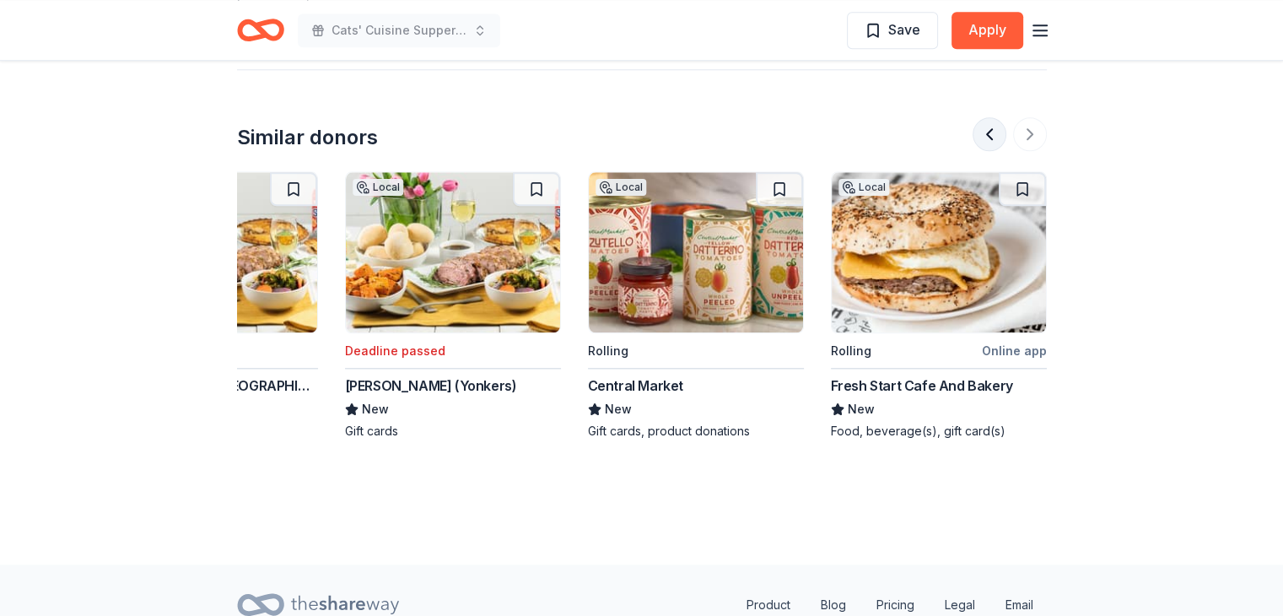
click at [992, 127] on button at bounding box center [990, 134] width 34 height 34
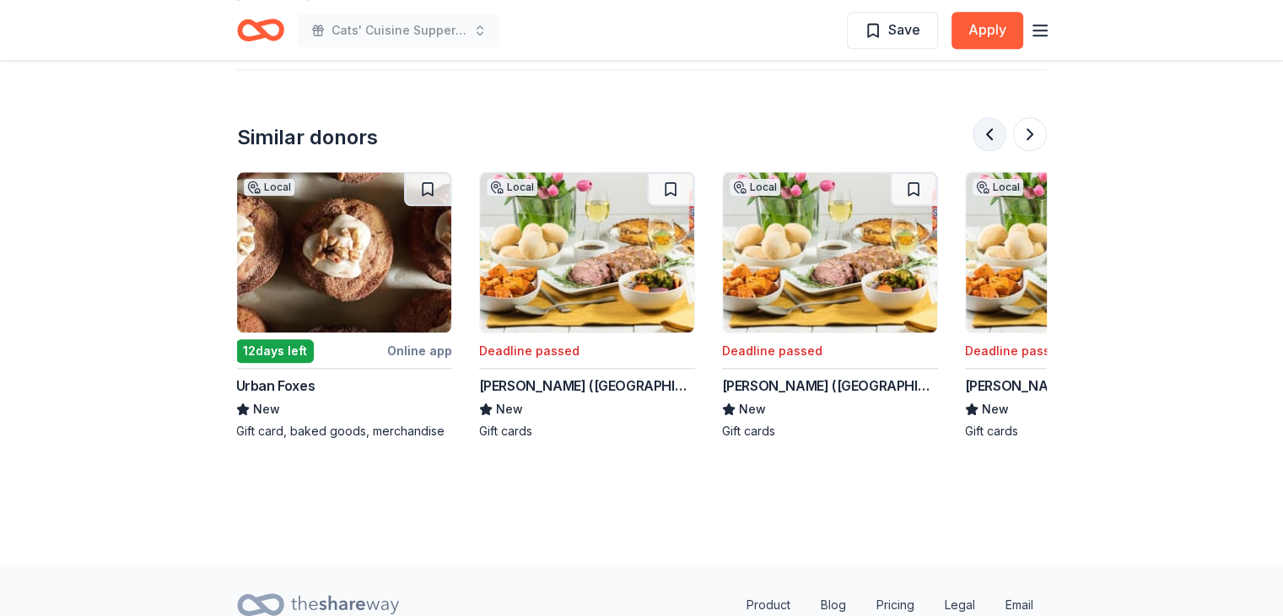
scroll to position [0, 972]
click at [985, 132] on button at bounding box center [990, 134] width 34 height 34
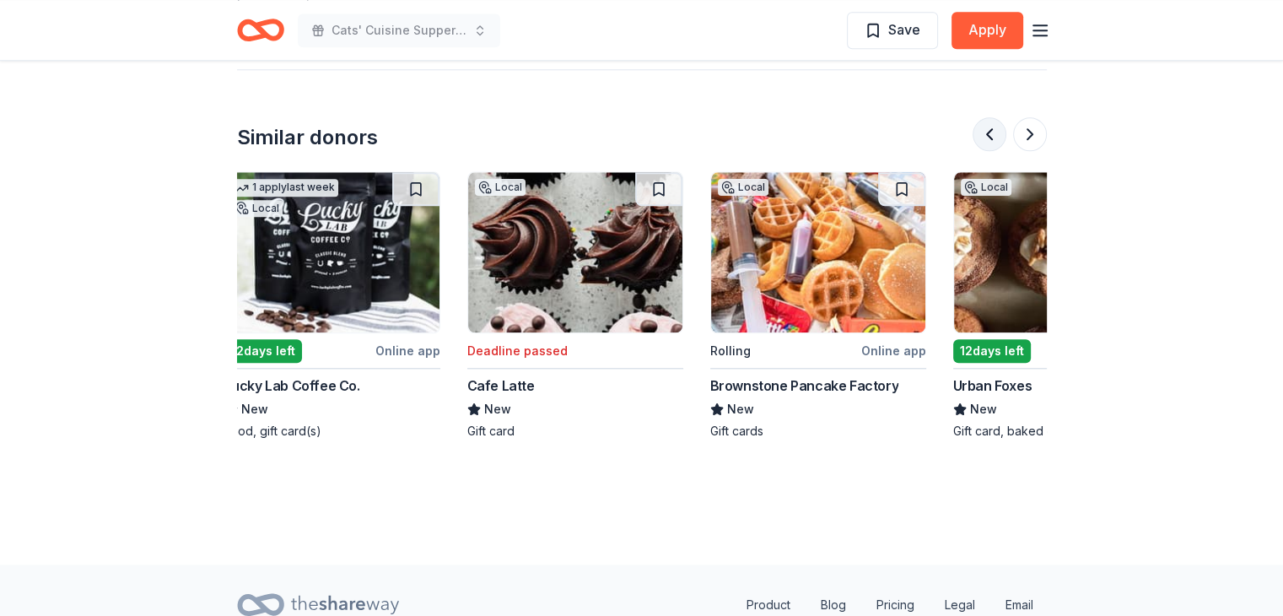
scroll to position [0, 243]
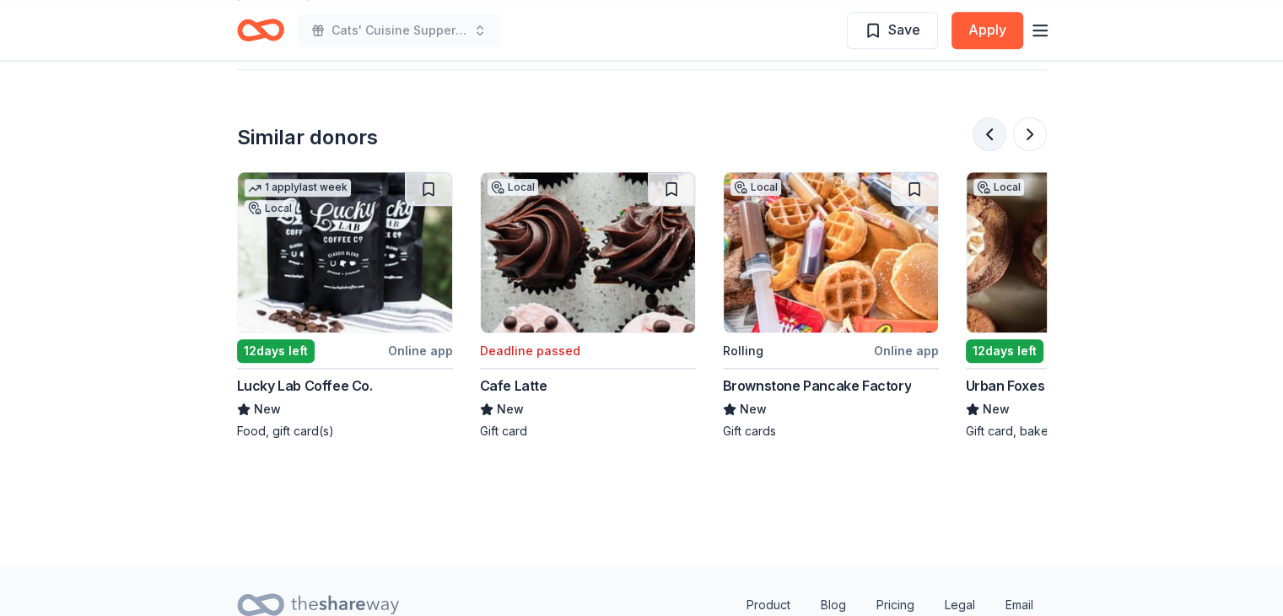
click at [985, 132] on button at bounding box center [990, 134] width 34 height 34
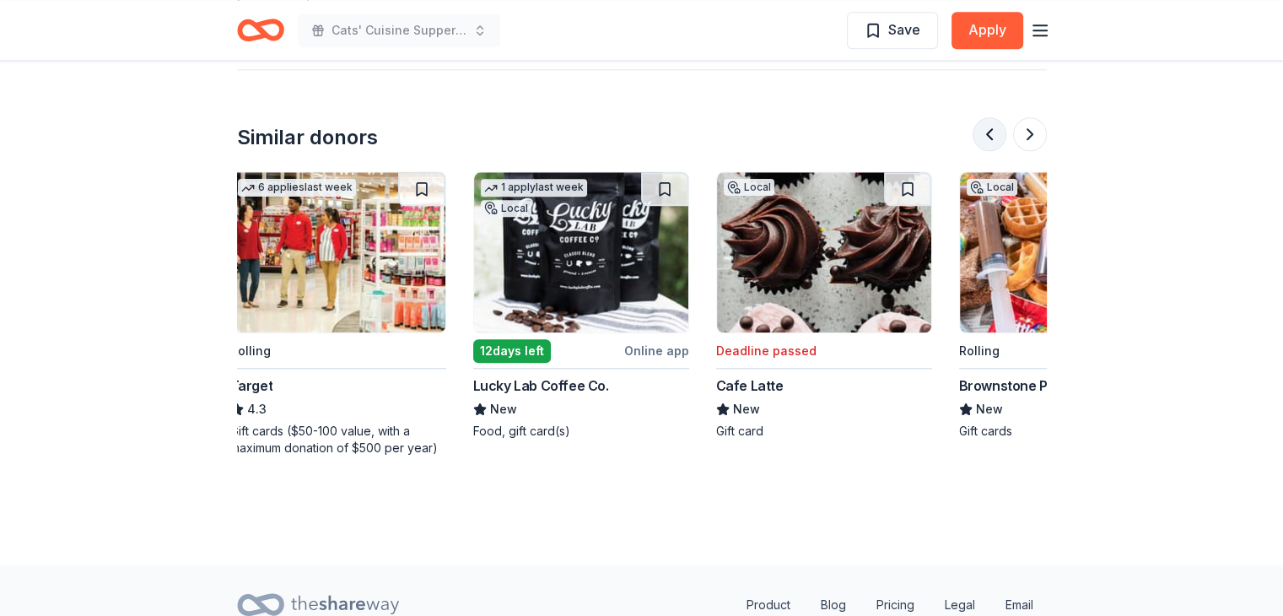
scroll to position [0, 0]
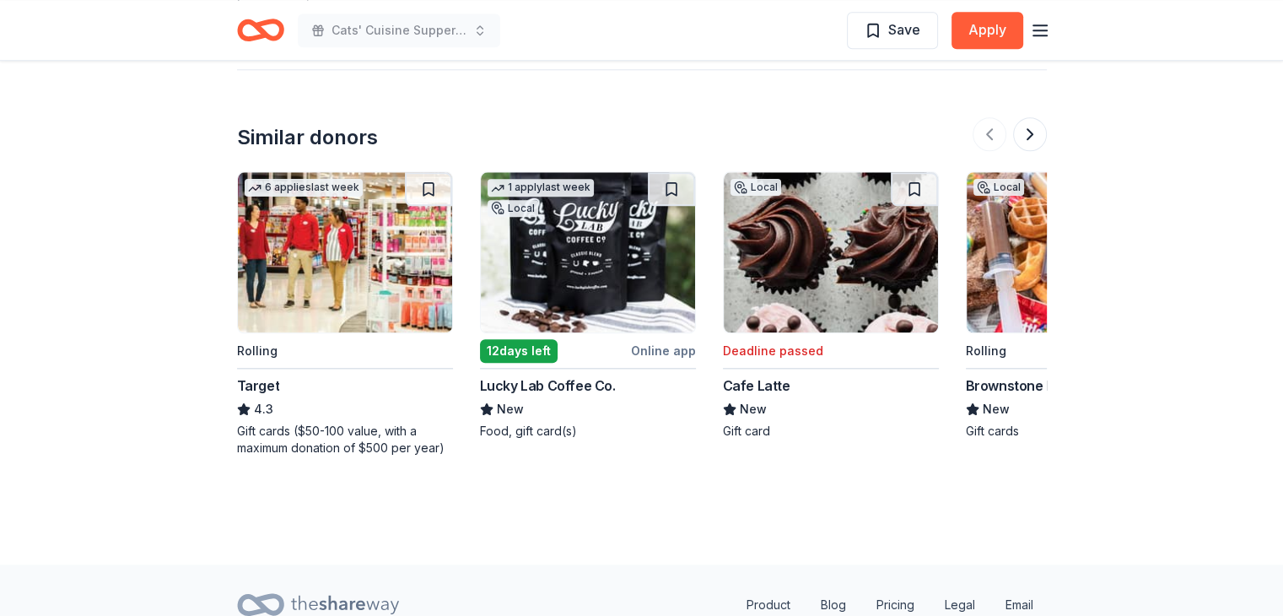
click at [339, 254] on img at bounding box center [345, 252] width 214 height 160
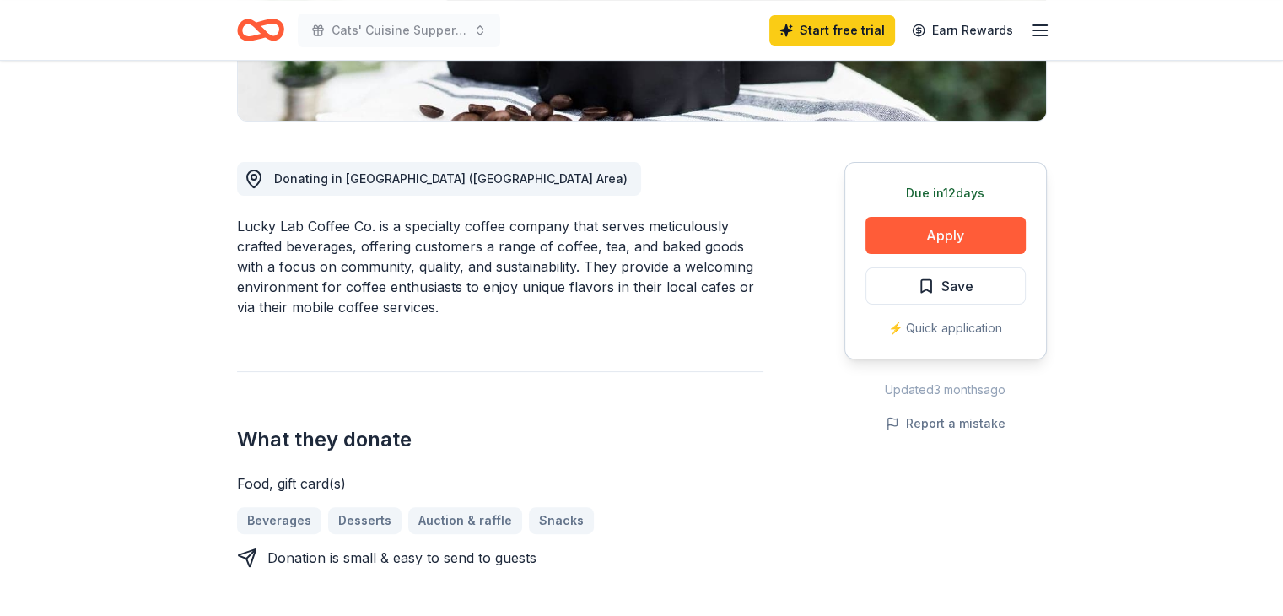
scroll to position [422, 0]
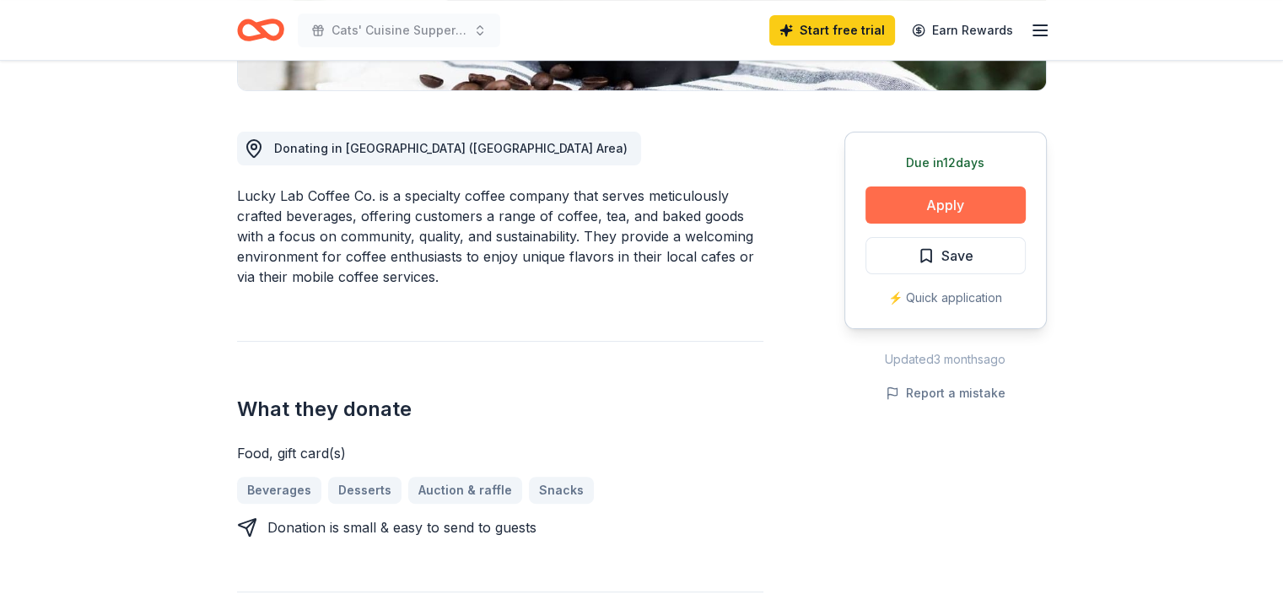
click at [921, 207] on button "Apply" at bounding box center [946, 204] width 160 height 37
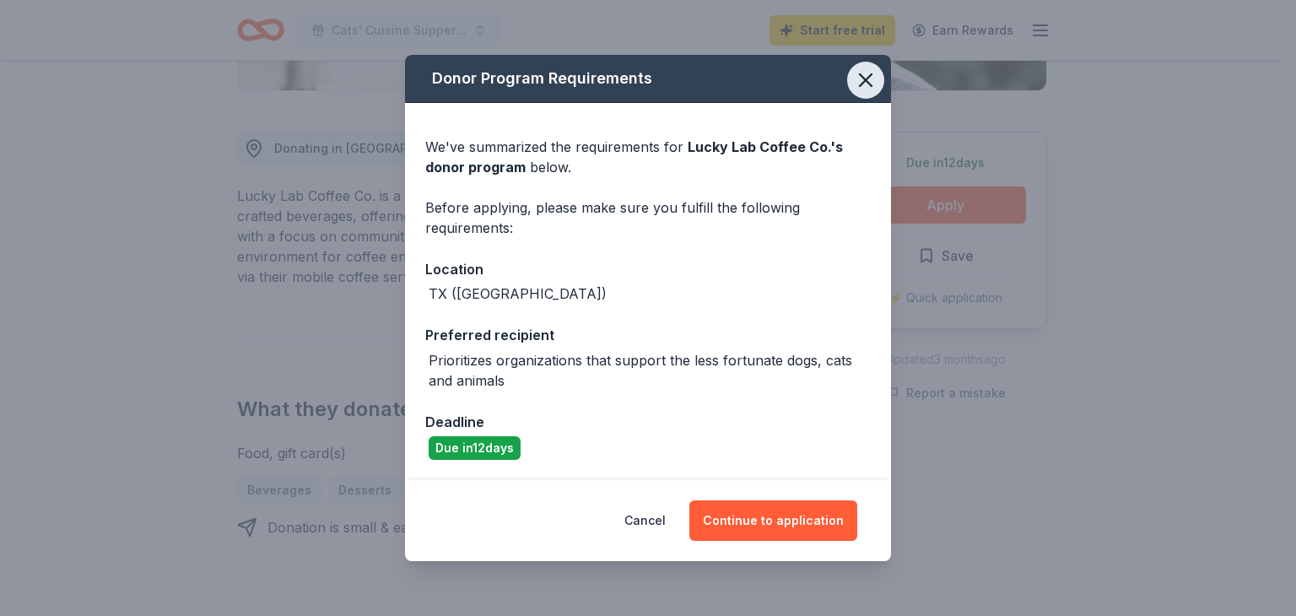
click at [861, 75] on icon "button" at bounding box center [866, 80] width 12 height 12
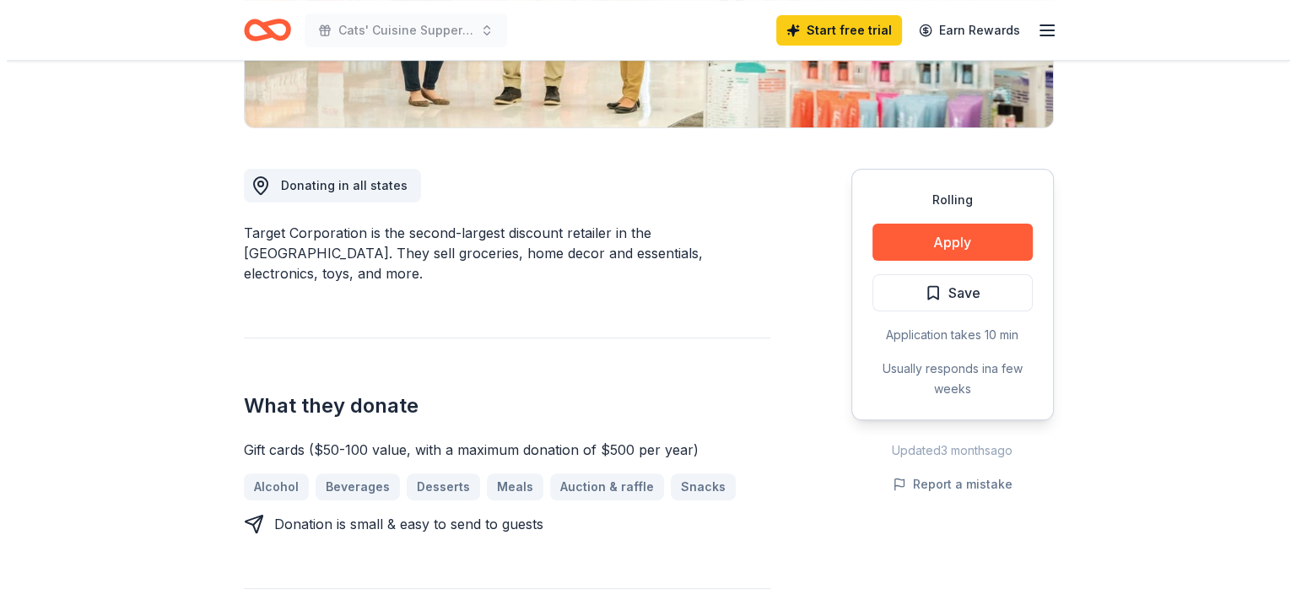
scroll to position [422, 0]
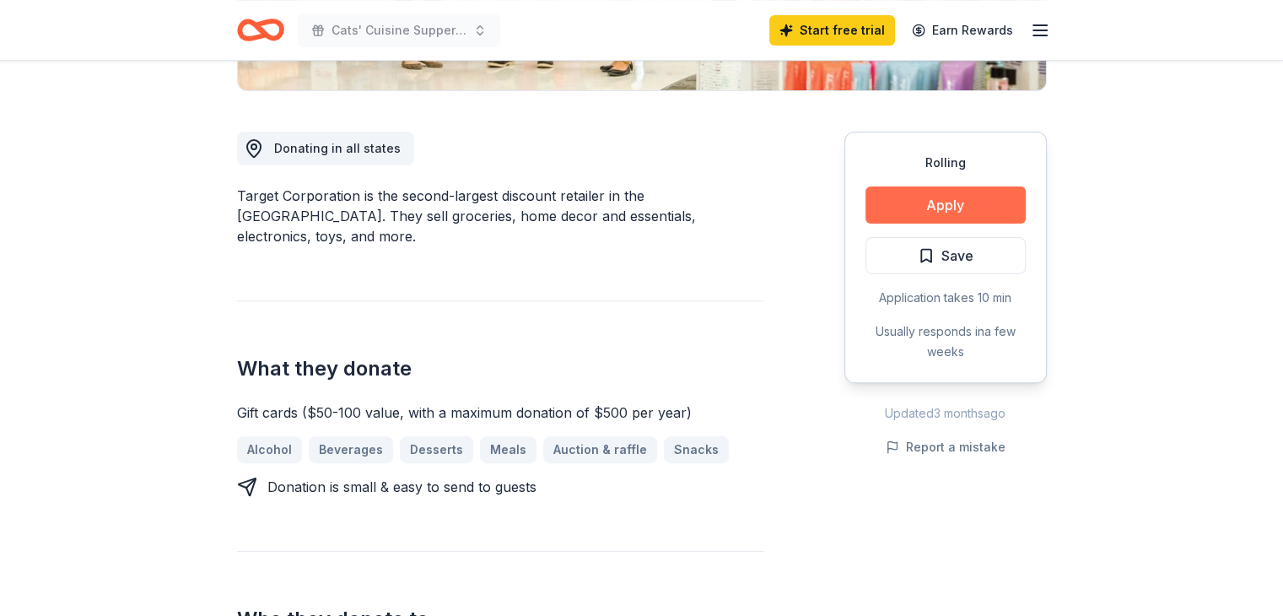
click at [948, 203] on button "Apply" at bounding box center [946, 204] width 160 height 37
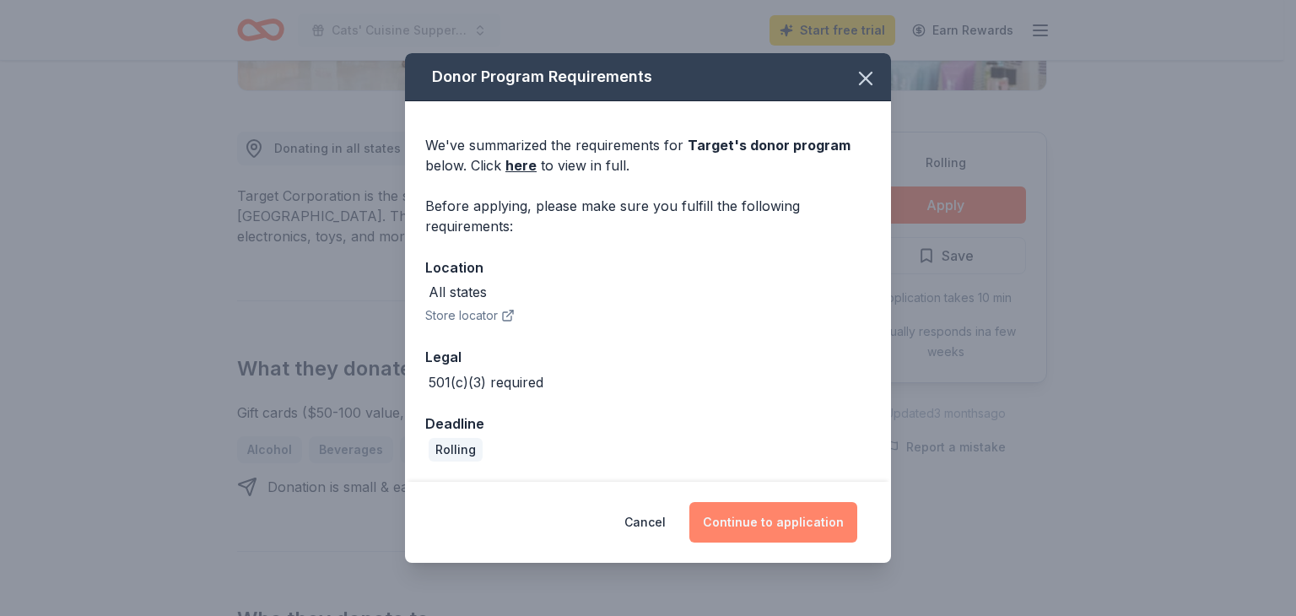
click at [753, 519] on button "Continue to application" at bounding box center [773, 522] width 168 height 41
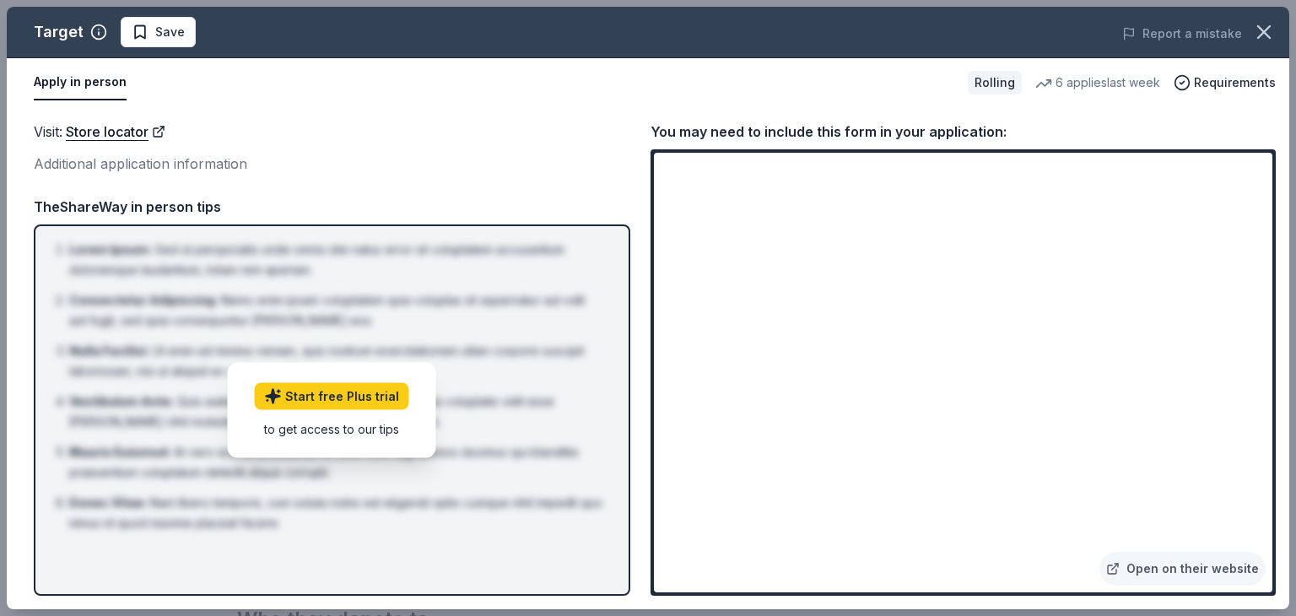
click at [88, 84] on button "Apply in person" at bounding box center [80, 82] width 93 height 35
